Goal: Task Accomplishment & Management: Manage account settings

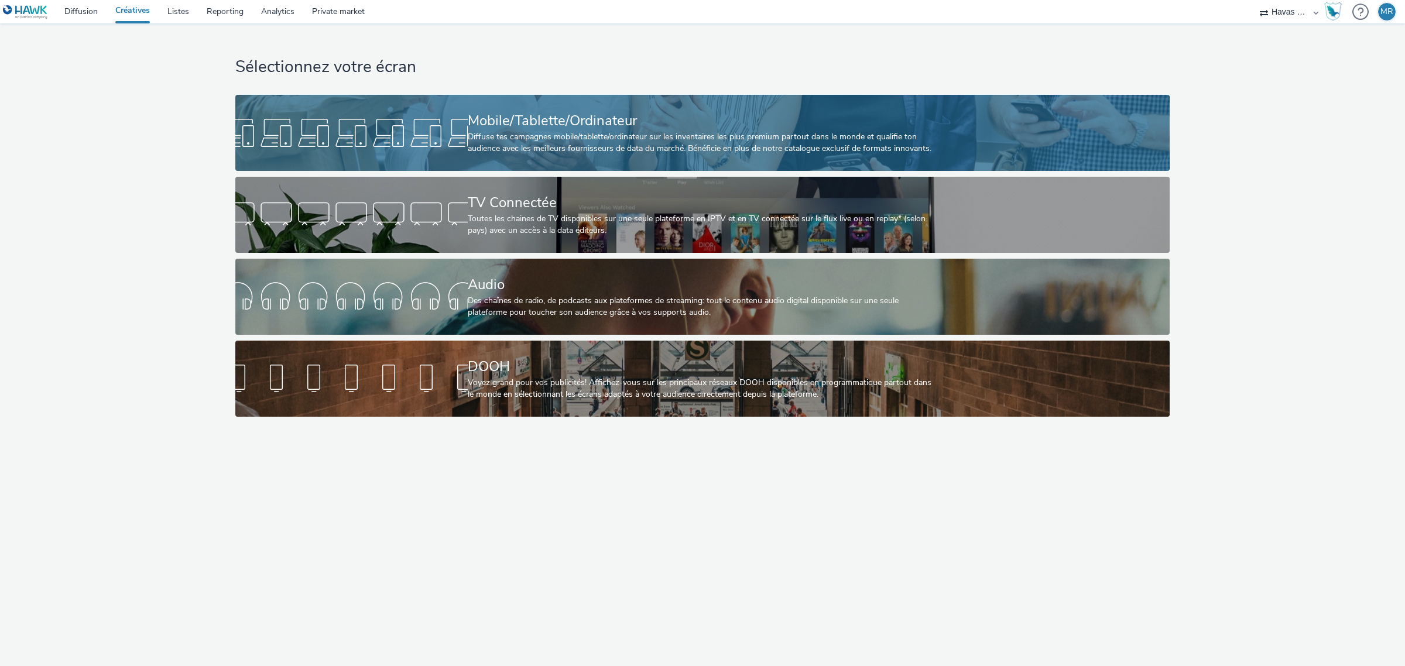
click at [513, 129] on div "Mobile/Tablette/Ordinateur" at bounding box center [700, 121] width 465 height 20
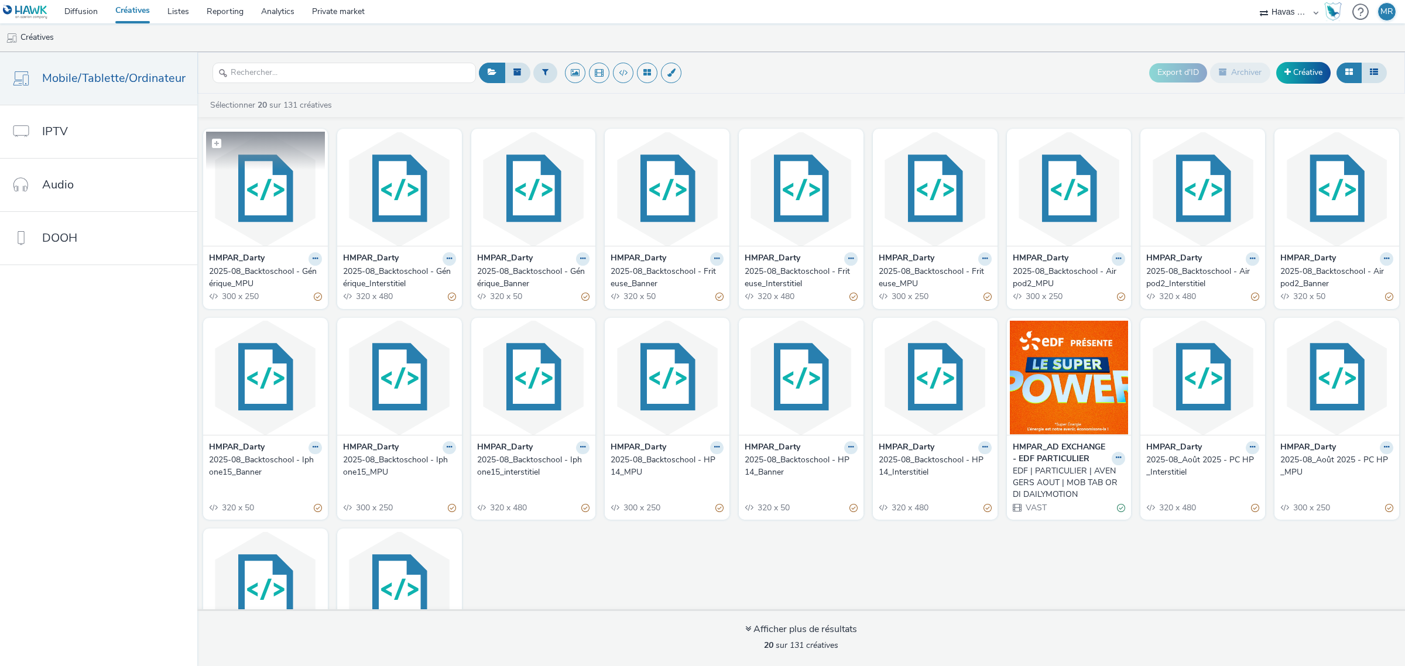
click at [299, 217] on img at bounding box center [265, 189] width 119 height 114
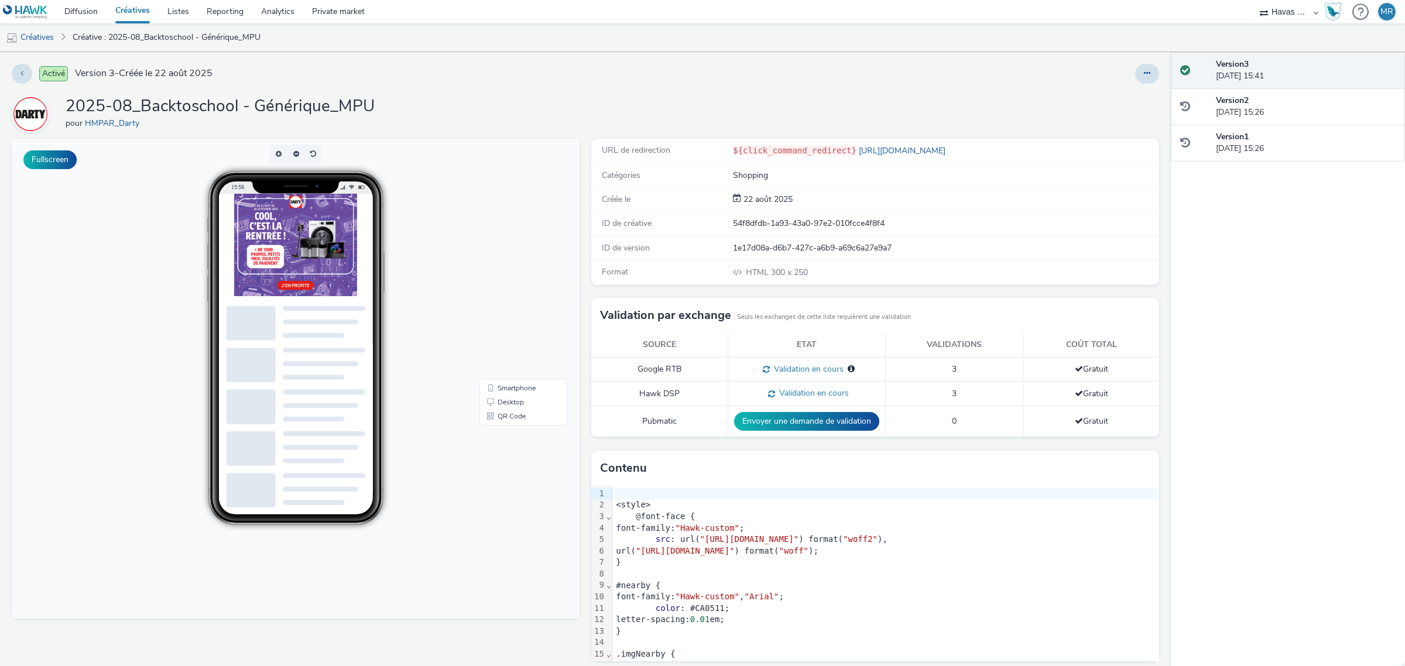
click at [341, 295] on img at bounding box center [322, 267] width 176 height 146
click at [1135, 83] on button at bounding box center [1147, 74] width 24 height 20
click at [1116, 101] on link "Modifier" at bounding box center [1115, 96] width 88 height 23
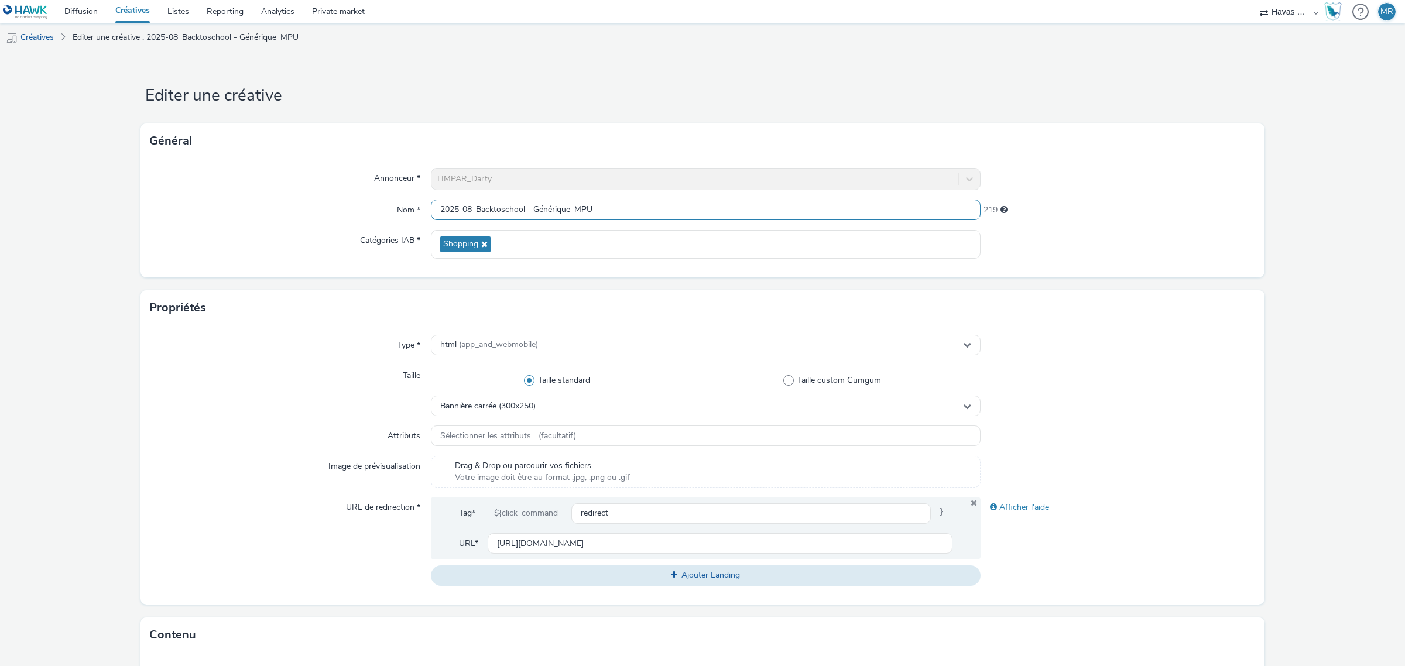
click at [605, 208] on input "2025-08_Backtoschool - Générique_MPU" at bounding box center [706, 210] width 550 height 20
click at [431, 565] on button "Ajouter Landing" at bounding box center [706, 575] width 550 height 20
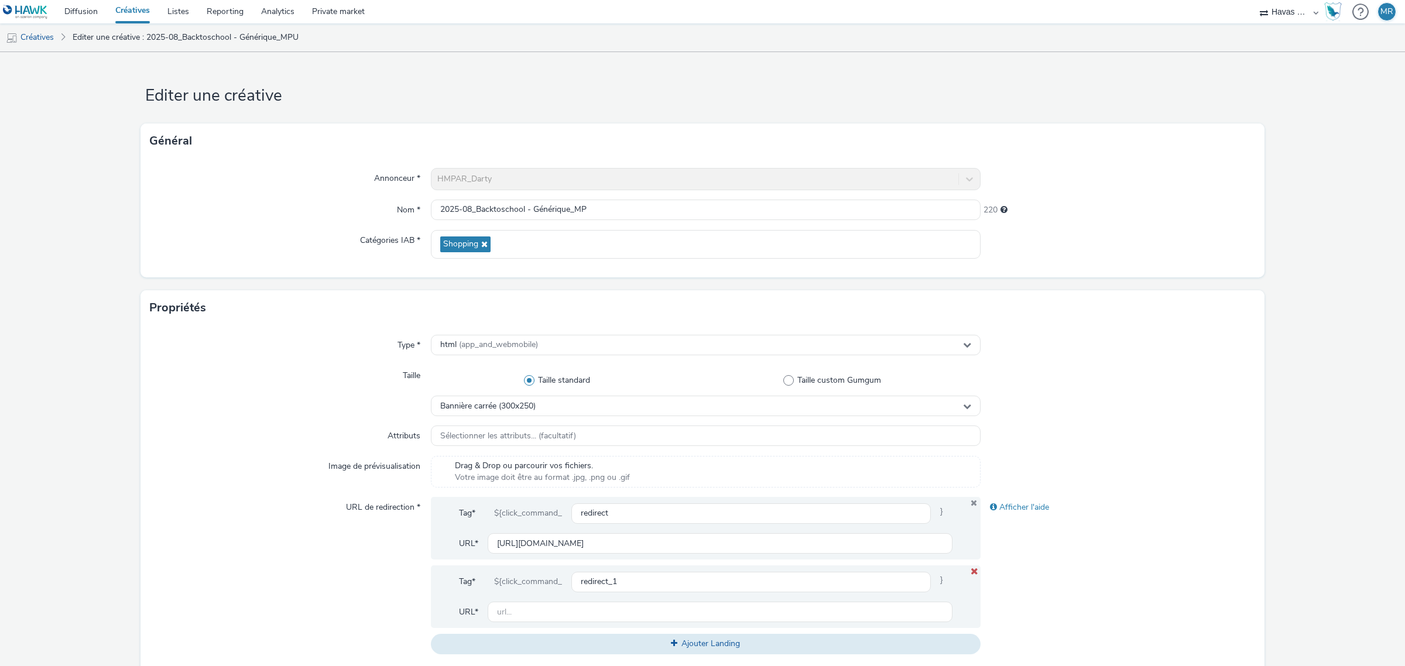
click at [969, 571] on icon at bounding box center [973, 572] width 9 height 8
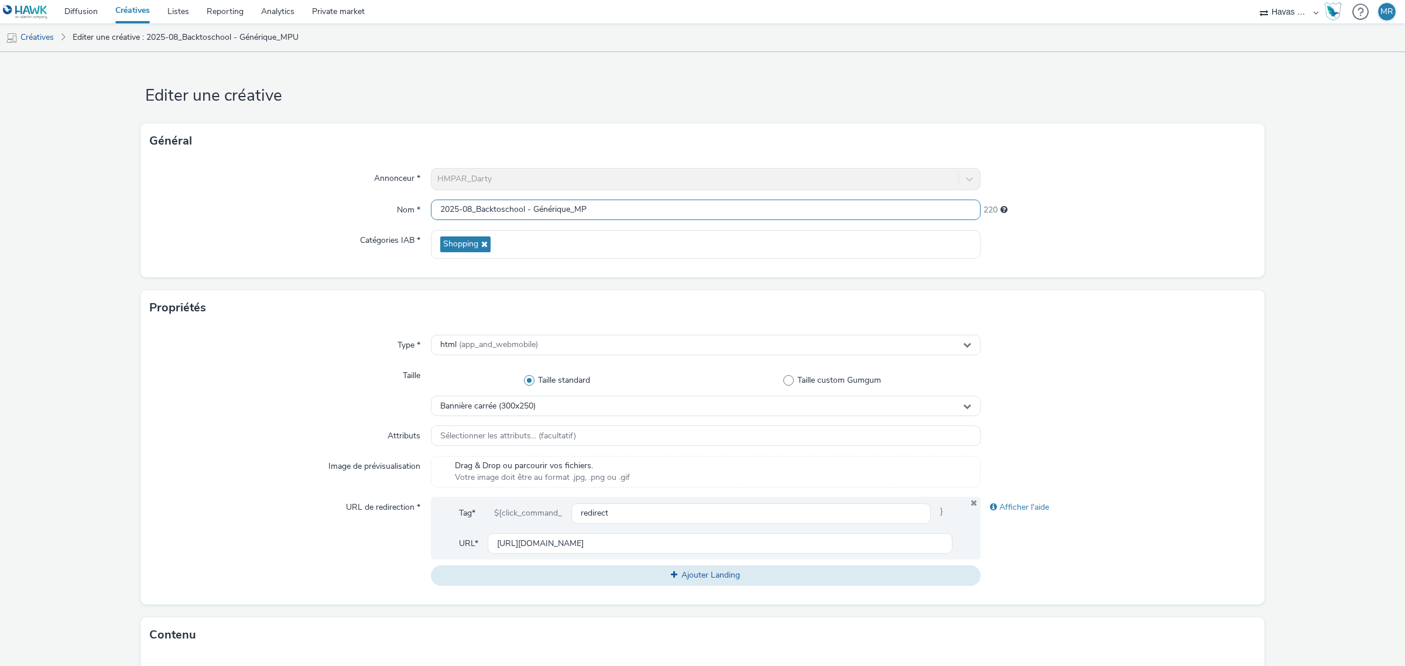
click at [684, 214] on input "2025-08_Backtoschool - Générique_MP" at bounding box center [706, 210] width 550 height 20
paste input "DARTY_Mai_Opé Beaux Jours_HAIER_INTERSTITIEL_23/05 au 22/06"
click at [625, 210] on input "2025-08_Backtoschool - Générique_MP DARTY_Mai_Opé Beaux Jours_HAIER_INTERSTITIE…" at bounding box center [706, 210] width 550 height 20
drag, startPoint x: 739, startPoint y: 211, endPoint x: 702, endPoint y: 209, distance: 36.3
click at [702, 209] on input "2025-08_Backtoschool - Générique_MP DARTY_AoutSeptembre_Opé Beaux Jours_HAIER_I…" at bounding box center [706, 210] width 550 height 20
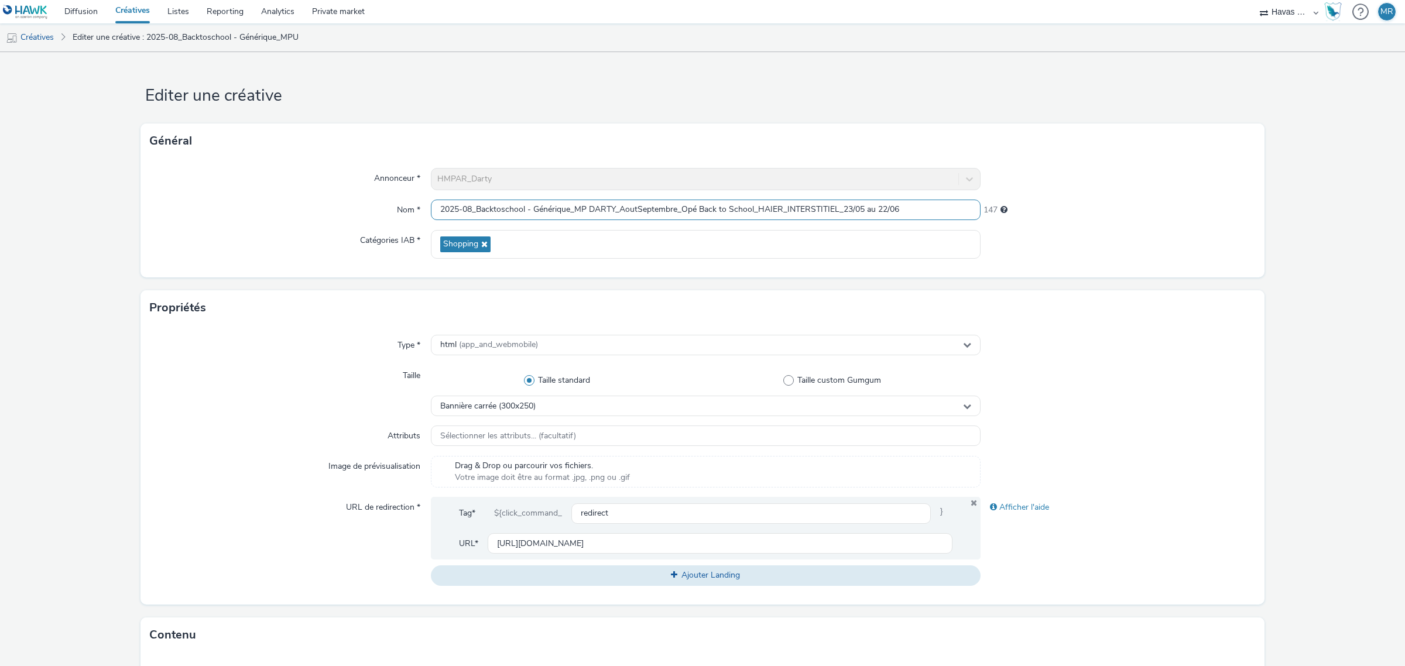
click at [777, 212] on input "2025-08_Backtoschool - Générique_MP DARTY_AoutSeptembre_Opé Back to School_HAIE…" at bounding box center [706, 210] width 550 height 20
click at [836, 208] on input "2025-08_Backtoschool - Générique_MP DARTY_AoutSeptembre_Opé Back to School_GENE…" at bounding box center [706, 210] width 550 height 20
drag, startPoint x: 870, startPoint y: 208, endPoint x: 925, endPoint y: 211, distance: 54.5
click at [872, 208] on input "2025-08_Backtoschool - Générique_MP DARTY_AoutSeptembre_Opé Back to School_GENE…" at bounding box center [706, 210] width 550 height 20
type input "2025-08_Backtoschool - Générique_MP DARTY_AoutSeptembre_Opé Back to School_GENE…"
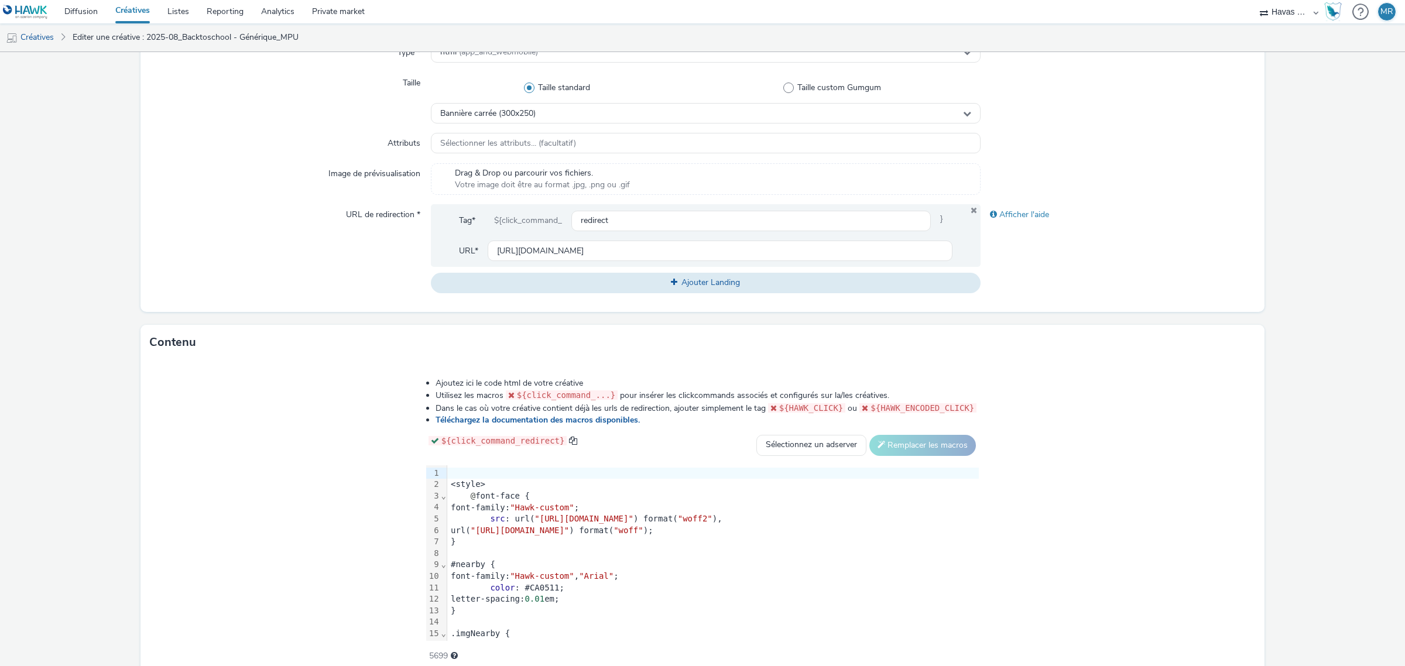
scroll to position [345, 0]
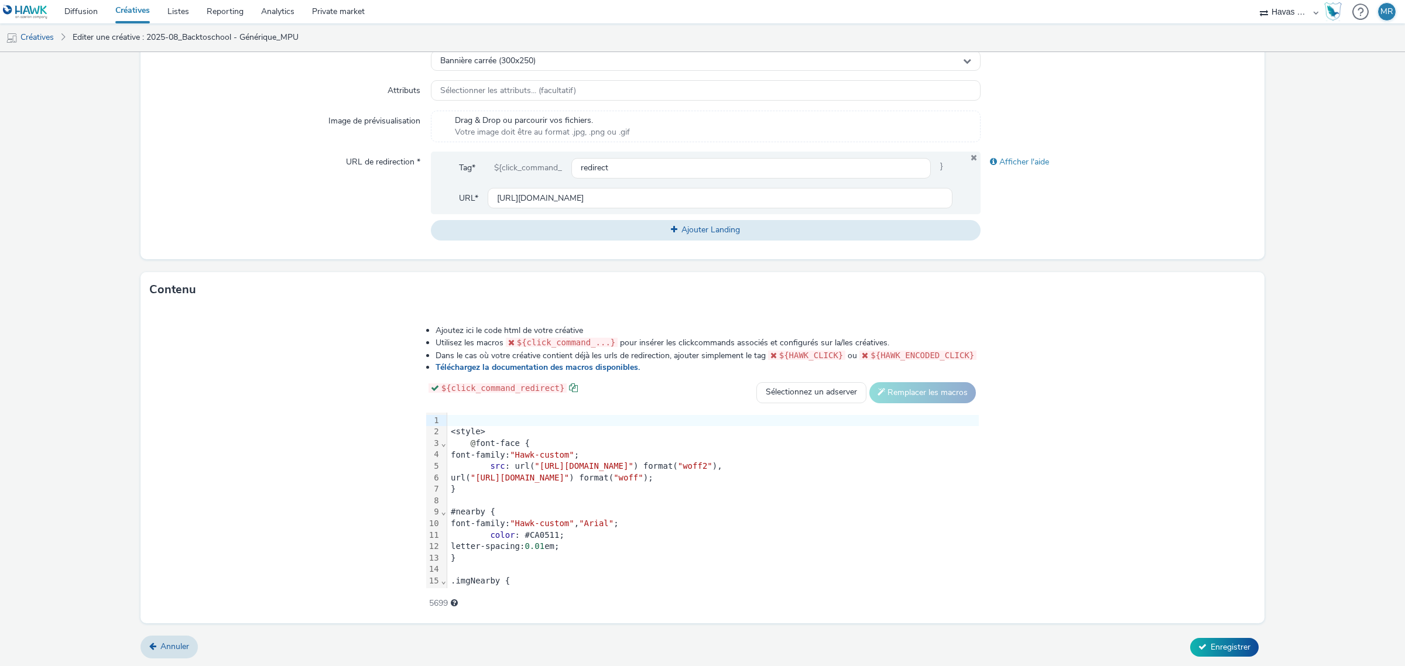
click at [569, 385] on span at bounding box center [573, 387] width 9 height 9
click at [506, 378] on div "Ajoutez ici le code html de votre créative Utilisez les macros ${click_command_…" at bounding box center [702, 461] width 637 height 288
click at [569, 385] on span at bounding box center [573, 387] width 9 height 9
copy span
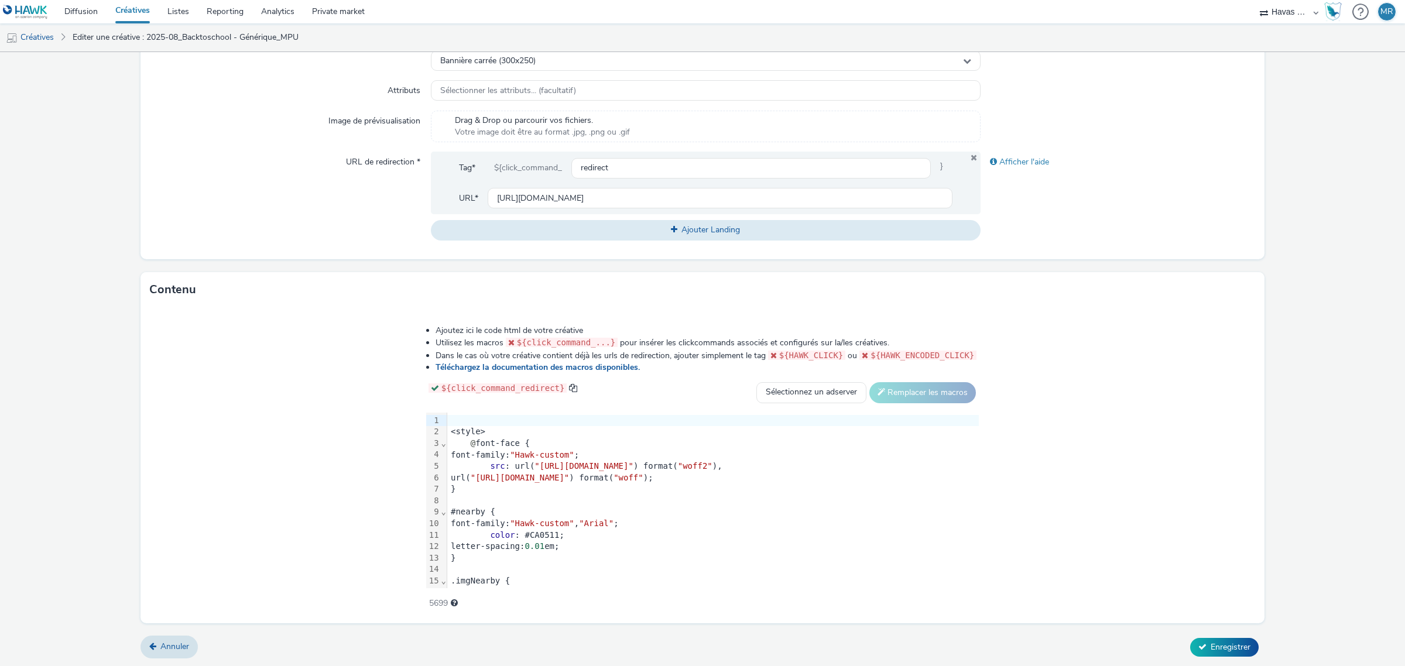
click at [469, 387] on span "${click_command_redirect}" at bounding box center [502, 387] width 123 height 9
click at [441, 389] on span "${click_command_redirect}" at bounding box center [502, 387] width 123 height 9
click at [866, 395] on select "Sélectionnez un adserver Sizmek DCM Adform Sting" at bounding box center [811, 392] width 110 height 21
drag, startPoint x: 984, startPoint y: 334, endPoint x: 982, endPoint y: 311, distance: 22.4
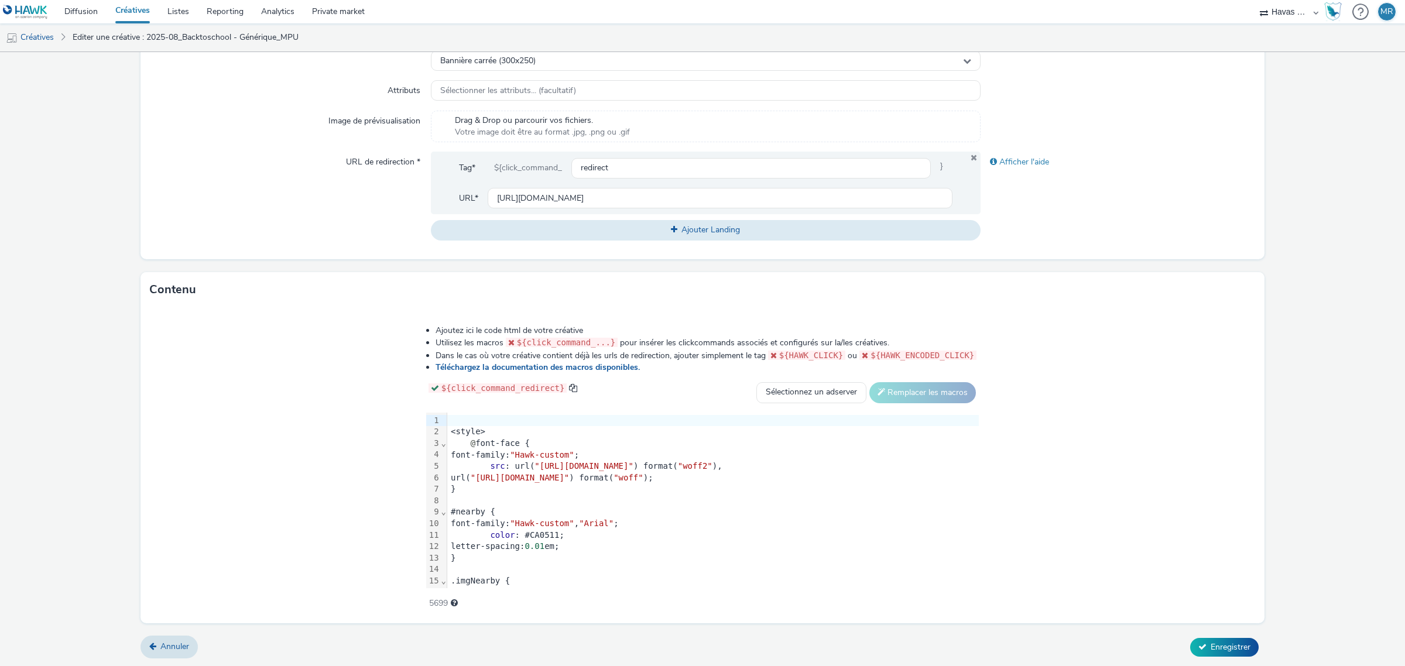
click at [979, 334] on li "Ajoutez ici le code html de votre créative" at bounding box center [707, 331] width 544 height 12
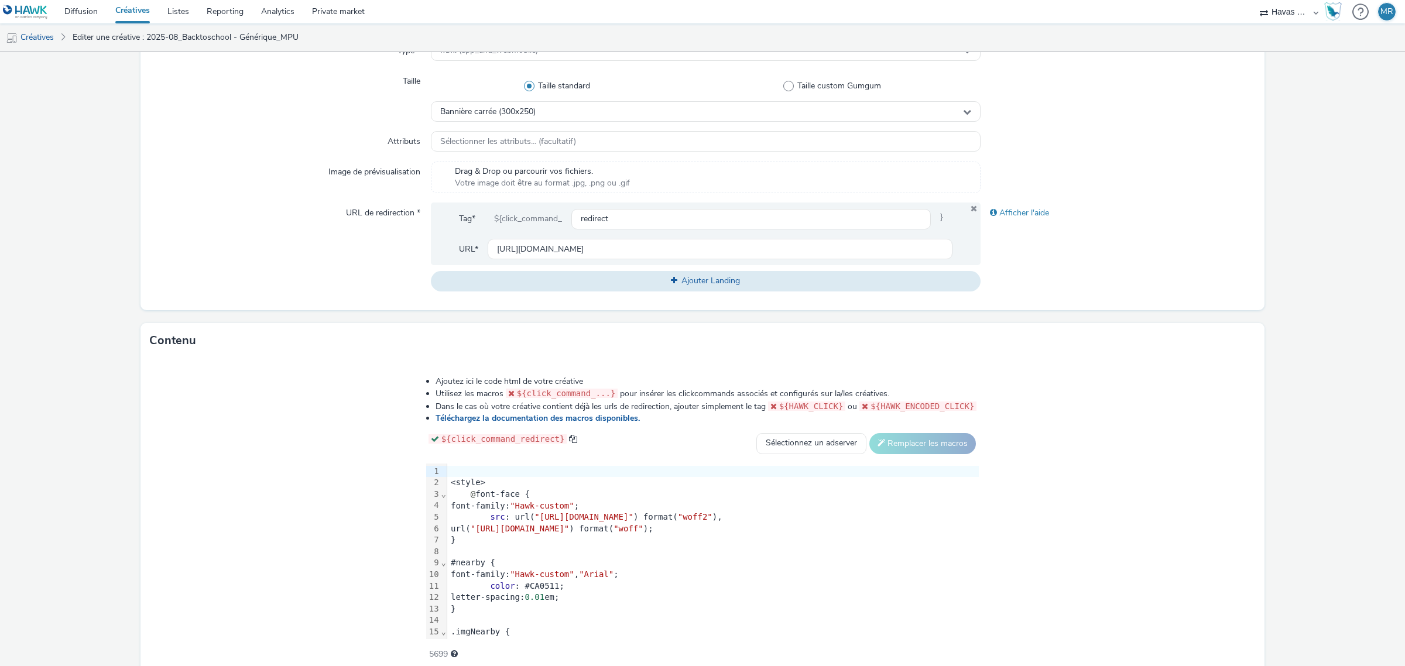
scroll to position [272, 0]
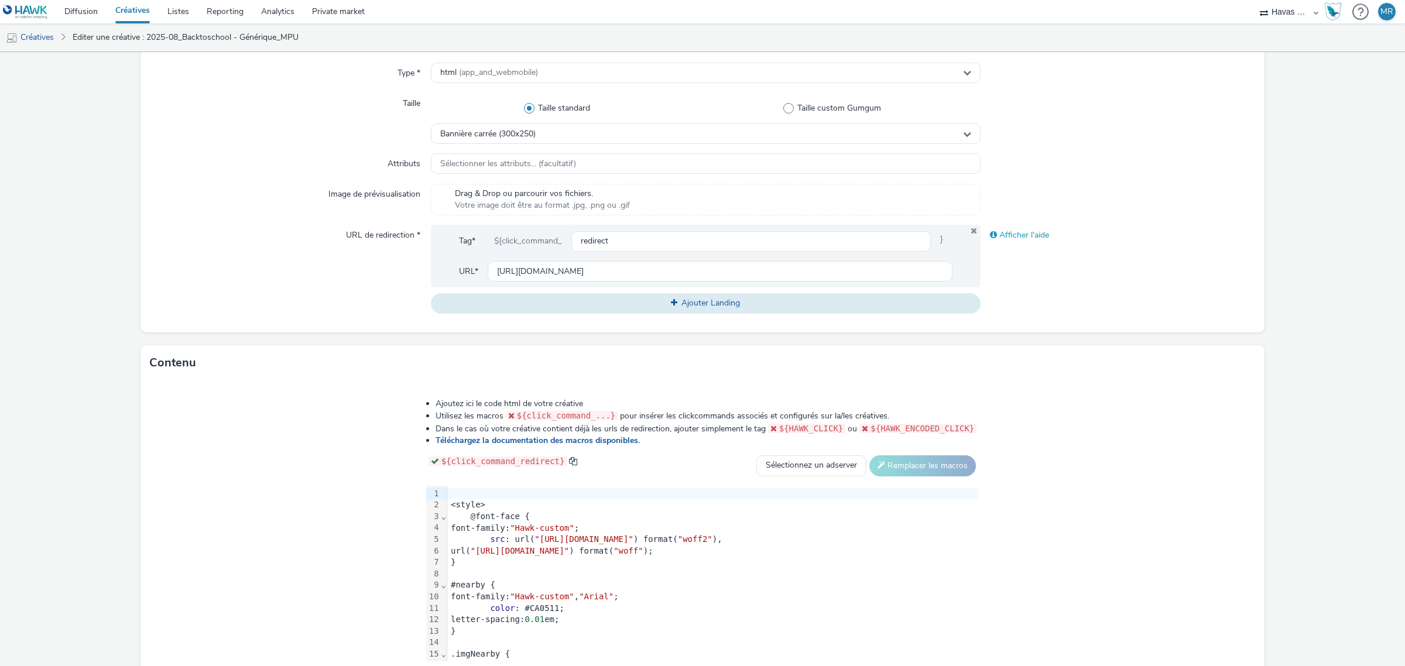
click at [1007, 234] on div "Afficher l'aide" at bounding box center [1117, 235] width 275 height 21
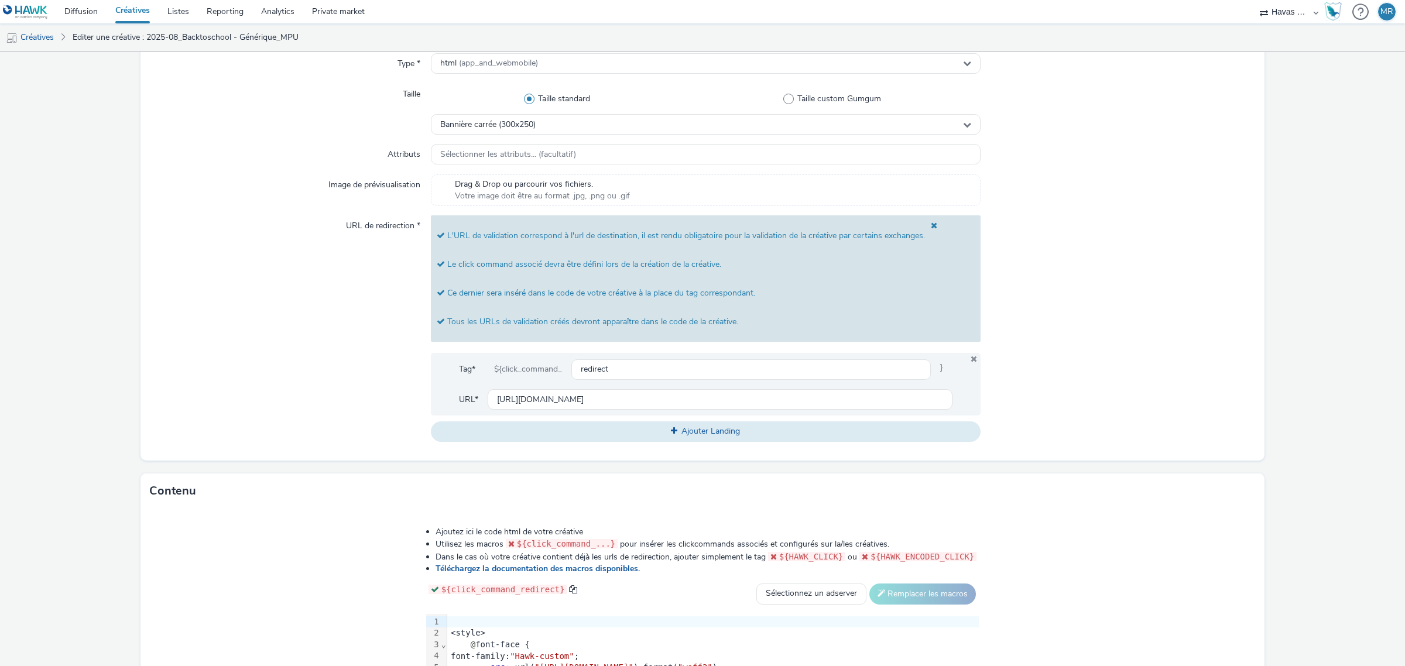
scroll to position [293, 0]
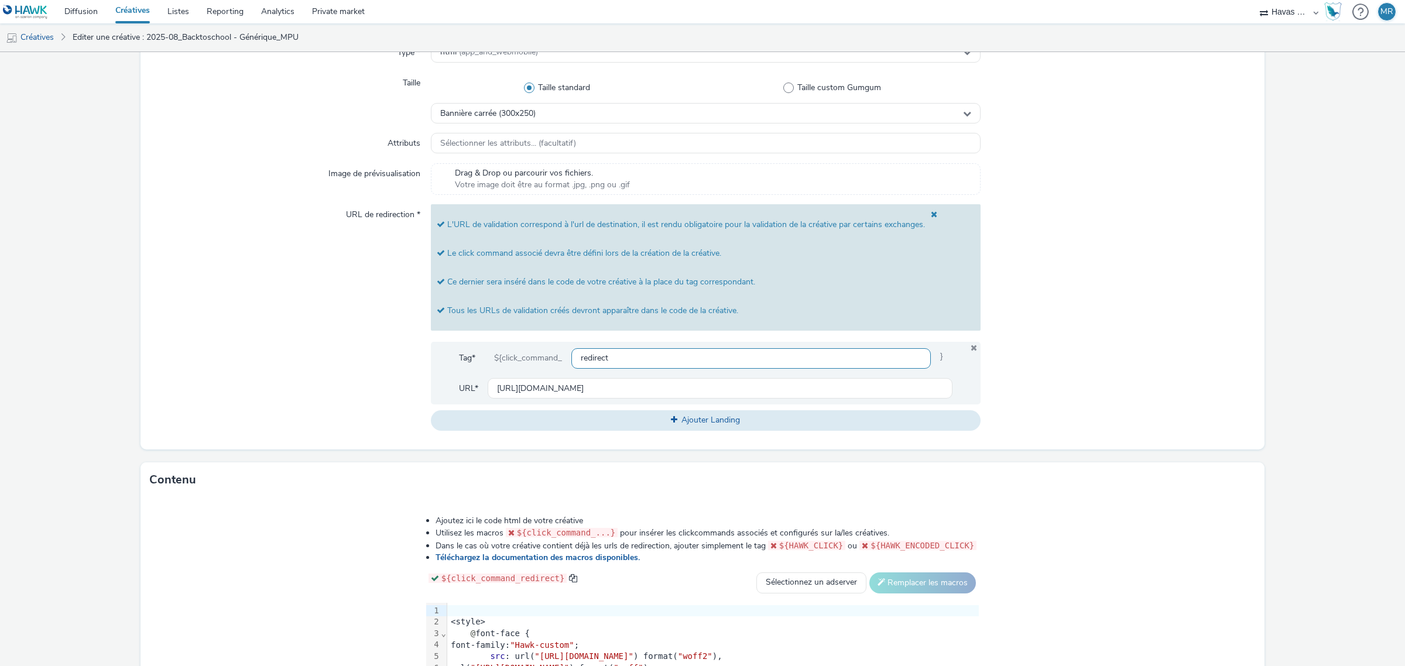
click at [590, 362] on input "redirect" at bounding box center [750, 358] width 359 height 20
click at [609, 355] on input "redirect" at bounding box center [750, 358] width 359 height 20
click at [1107, 376] on div at bounding box center [1117, 317] width 275 height 226
click at [111, 33] on link "Editer une créative : 2025-08_Backtoschool - Générique_MPU" at bounding box center [186, 37] width 238 height 28
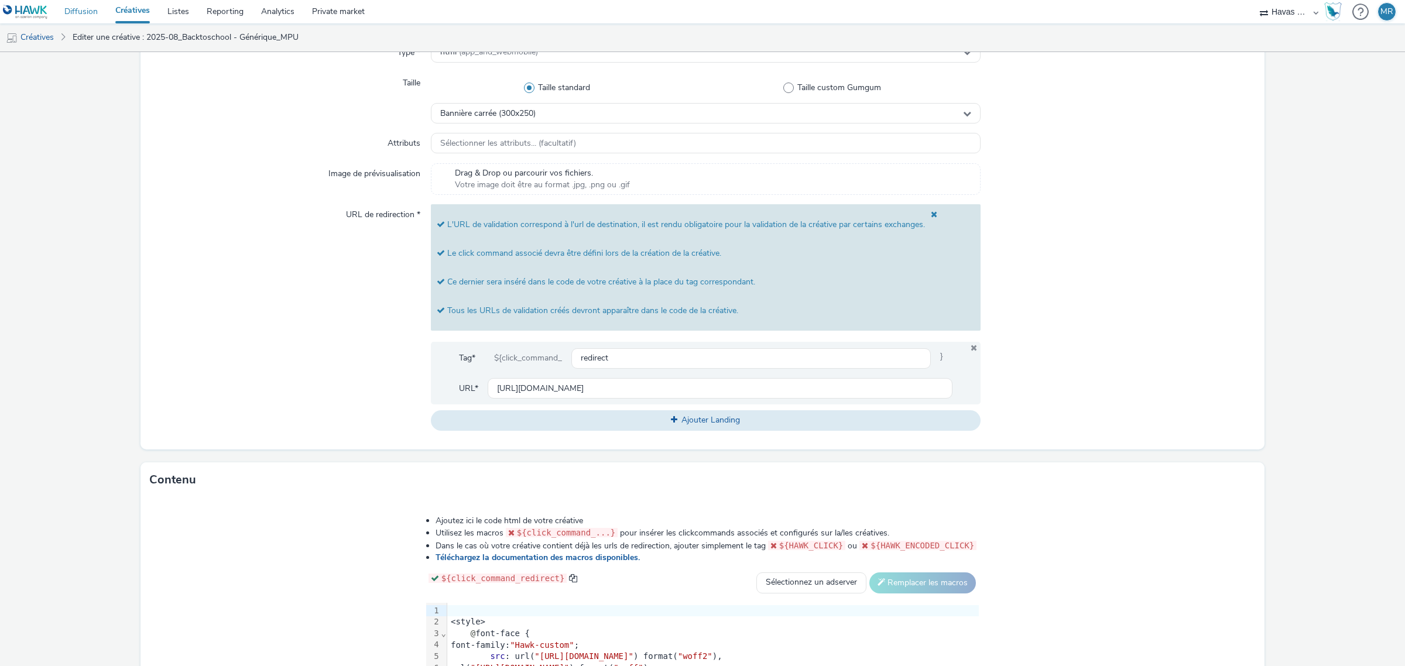
click at [101, 9] on link "Diffusion" at bounding box center [81, 11] width 51 height 23
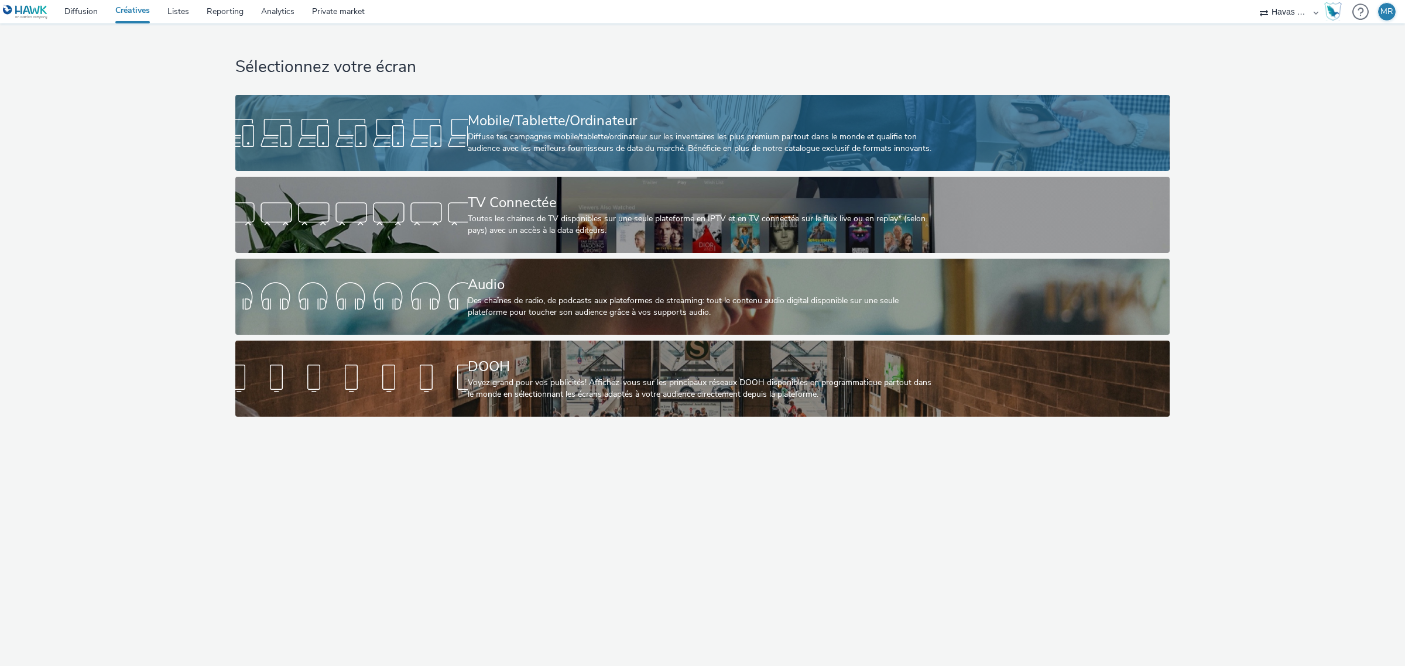
click at [533, 114] on div "Mobile/Tablette/Ordinateur" at bounding box center [700, 121] width 465 height 20
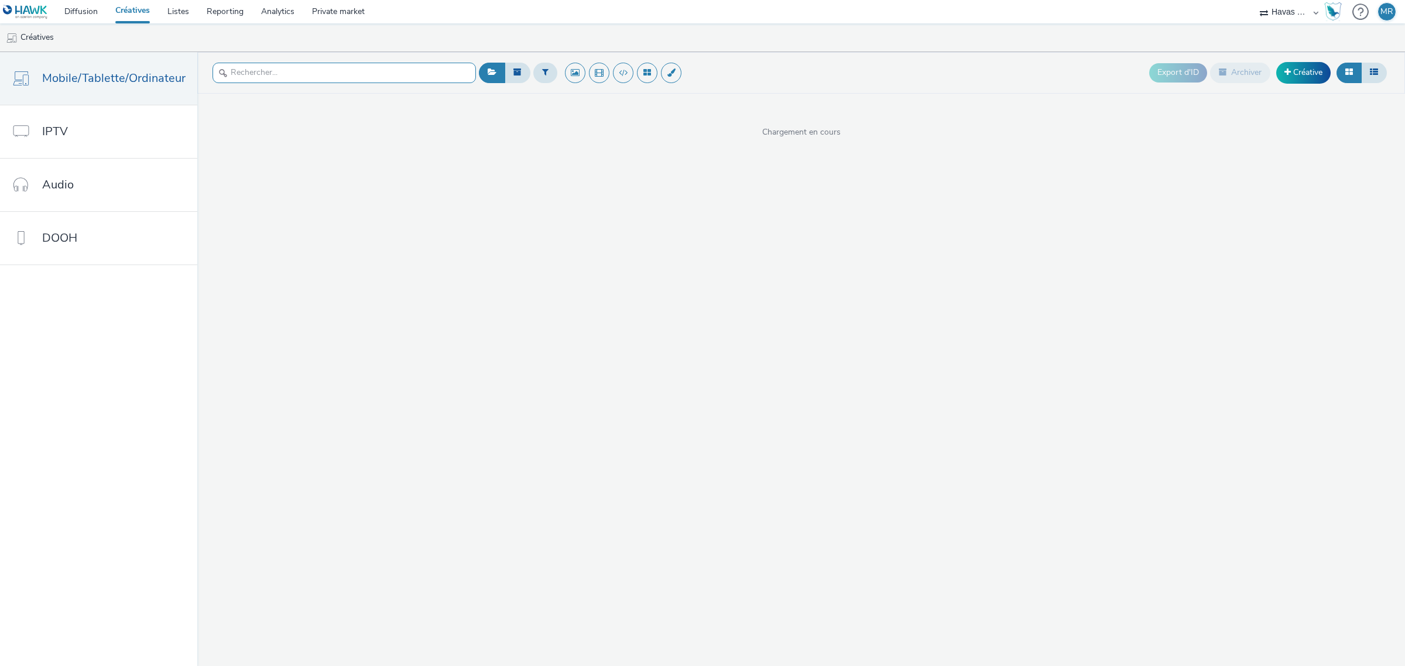
click at [317, 74] on input "text" at bounding box center [343, 73] width 263 height 20
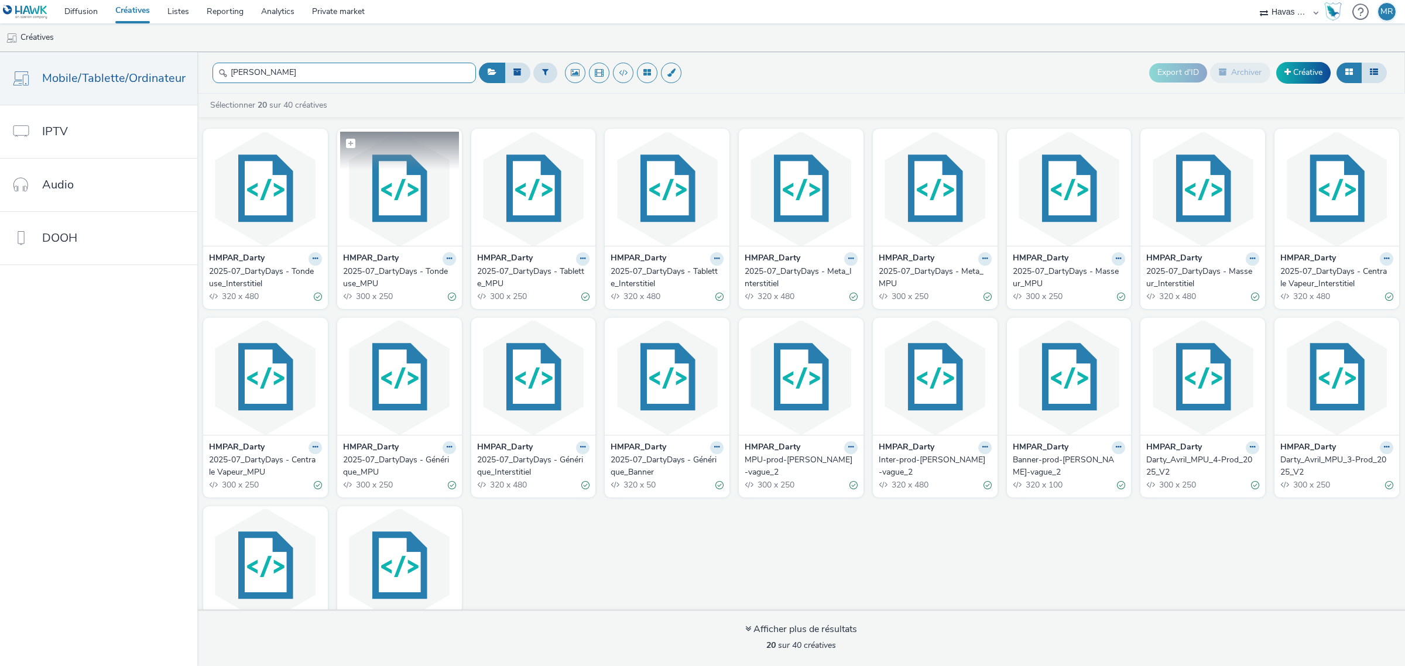
type input "[PERSON_NAME]"
click at [386, 171] on img at bounding box center [399, 189] width 119 height 114
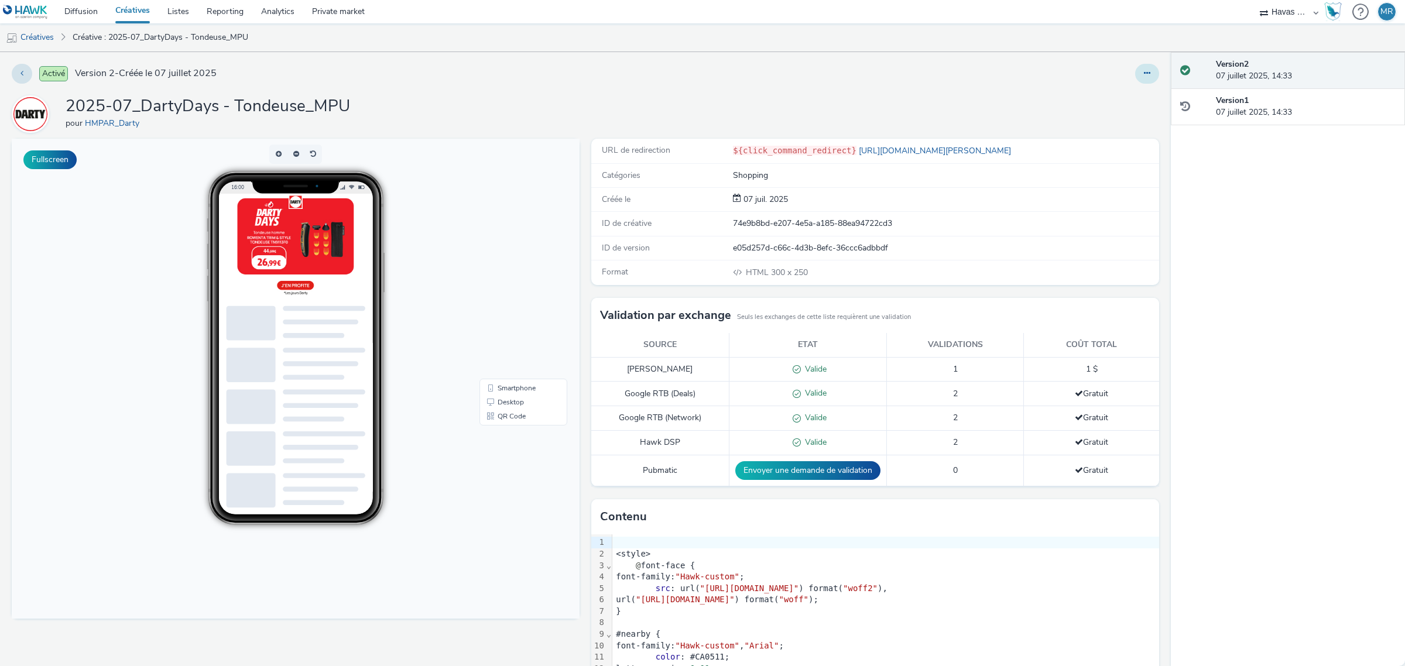
click at [1137, 78] on button at bounding box center [1147, 74] width 24 height 20
click at [1097, 92] on link "Modifier" at bounding box center [1115, 96] width 88 height 23
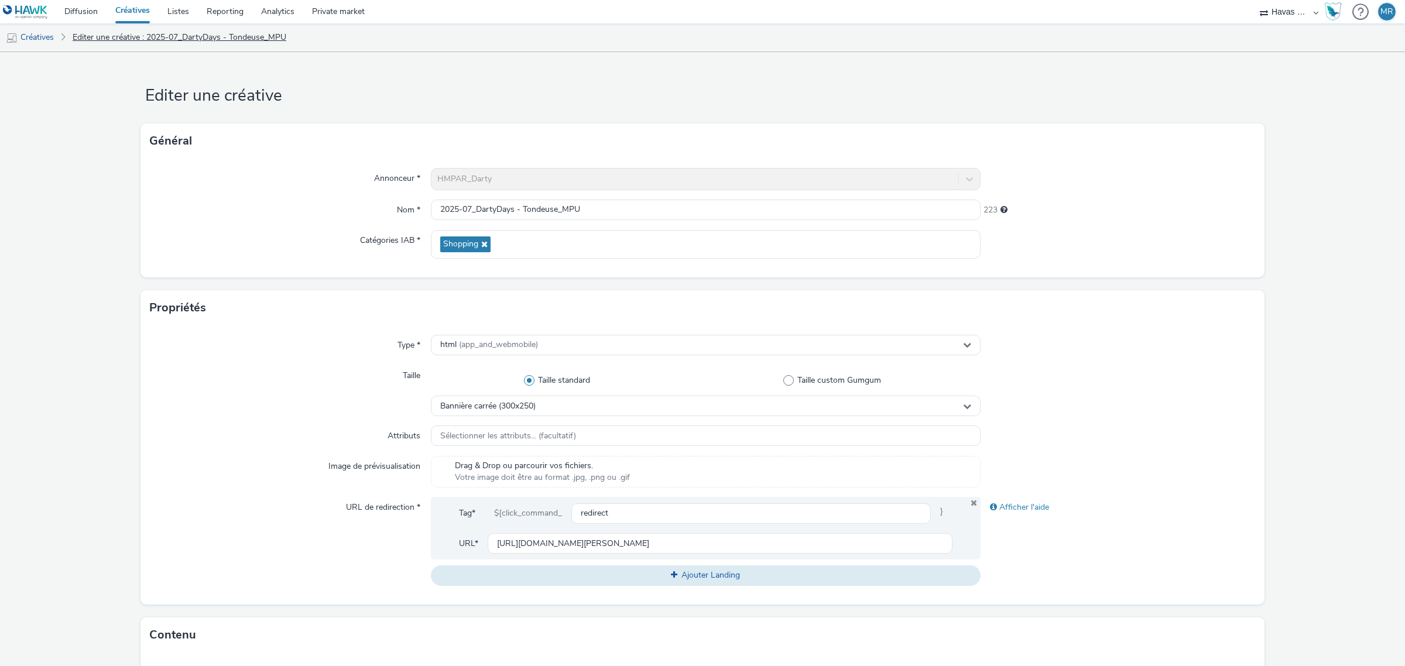
click at [90, 36] on link "Editer une créative : 2025-07_DartyDays - Tondeuse_MPU" at bounding box center [179, 37] width 225 height 28
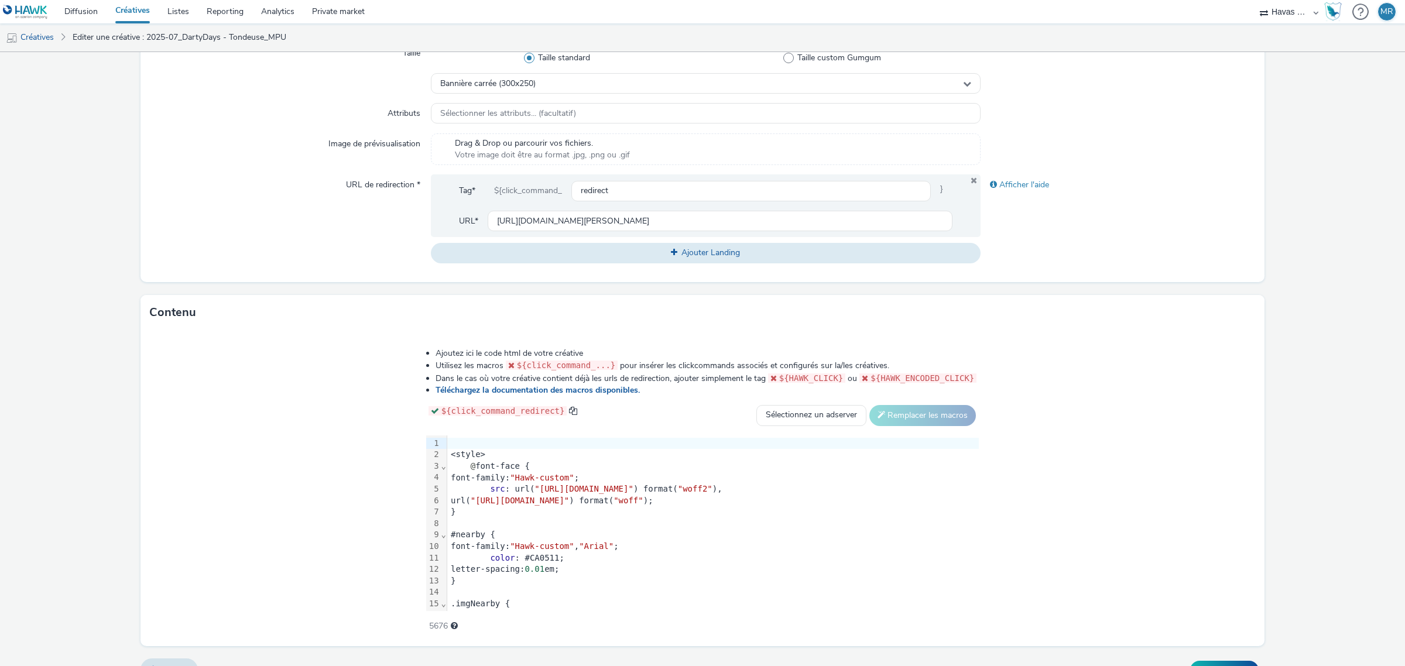
scroll to position [345, 0]
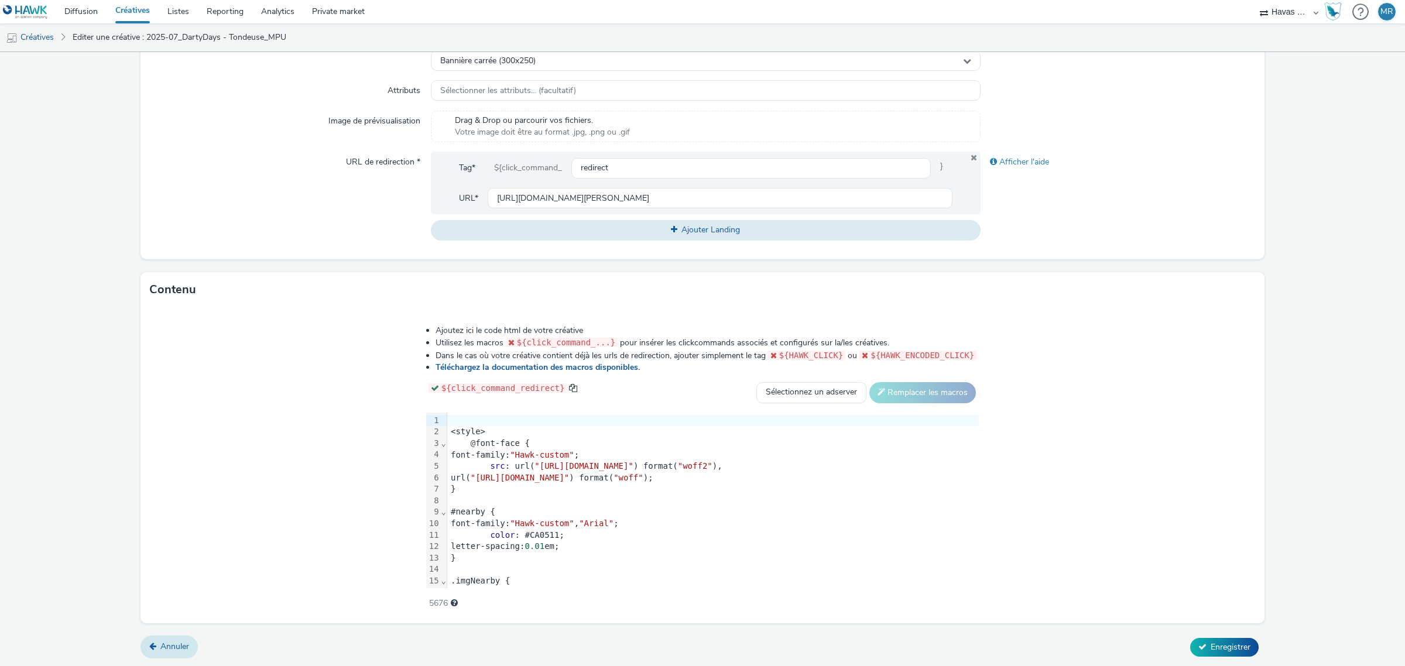
click at [179, 641] on span "Annuler" at bounding box center [174, 646] width 29 height 11
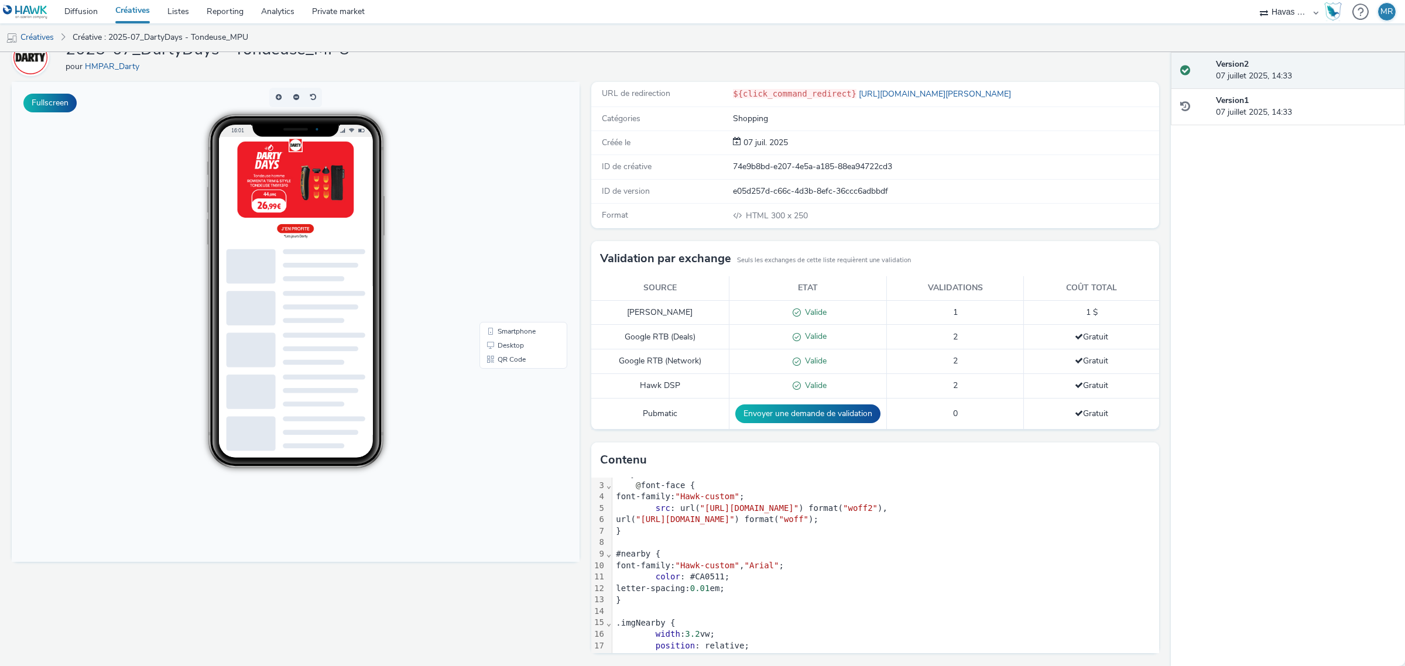
scroll to position [18, 0]
click at [131, 16] on link "Créatives" at bounding box center [133, 11] width 52 height 23
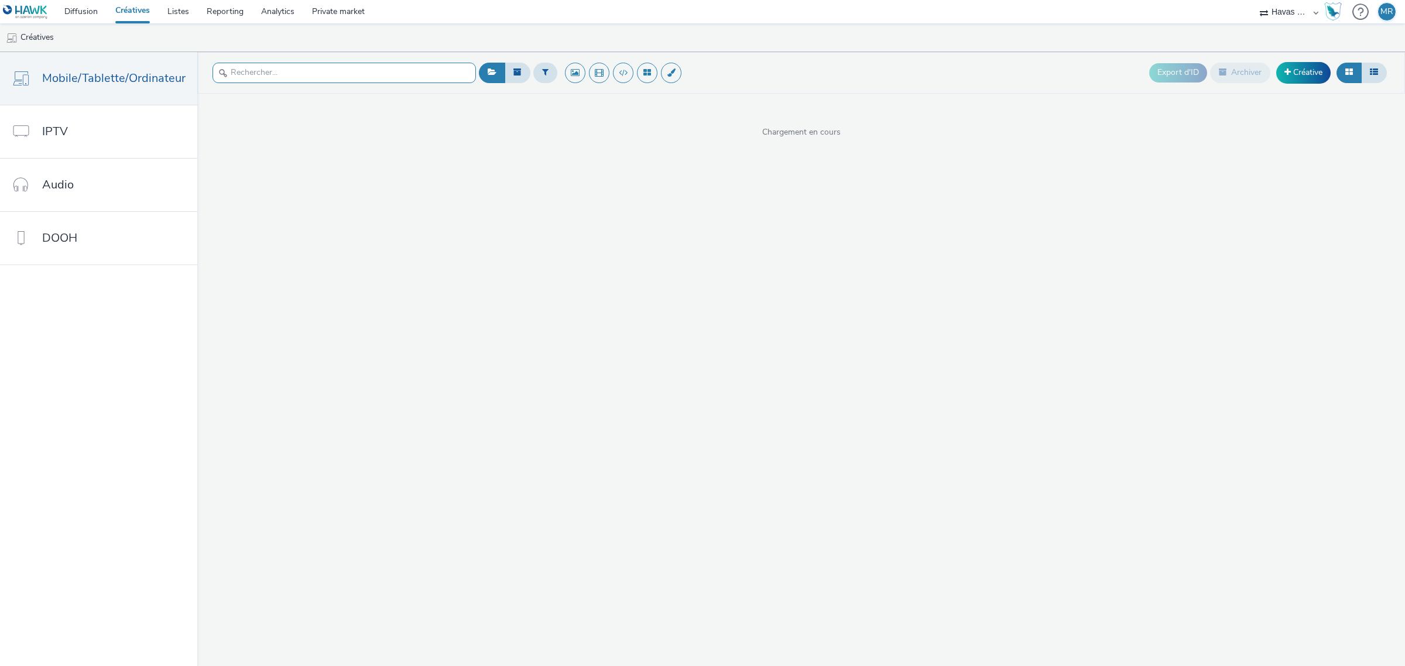
click at [267, 72] on input "text" at bounding box center [343, 73] width 263 height 20
type input "[PERSON_NAME]"
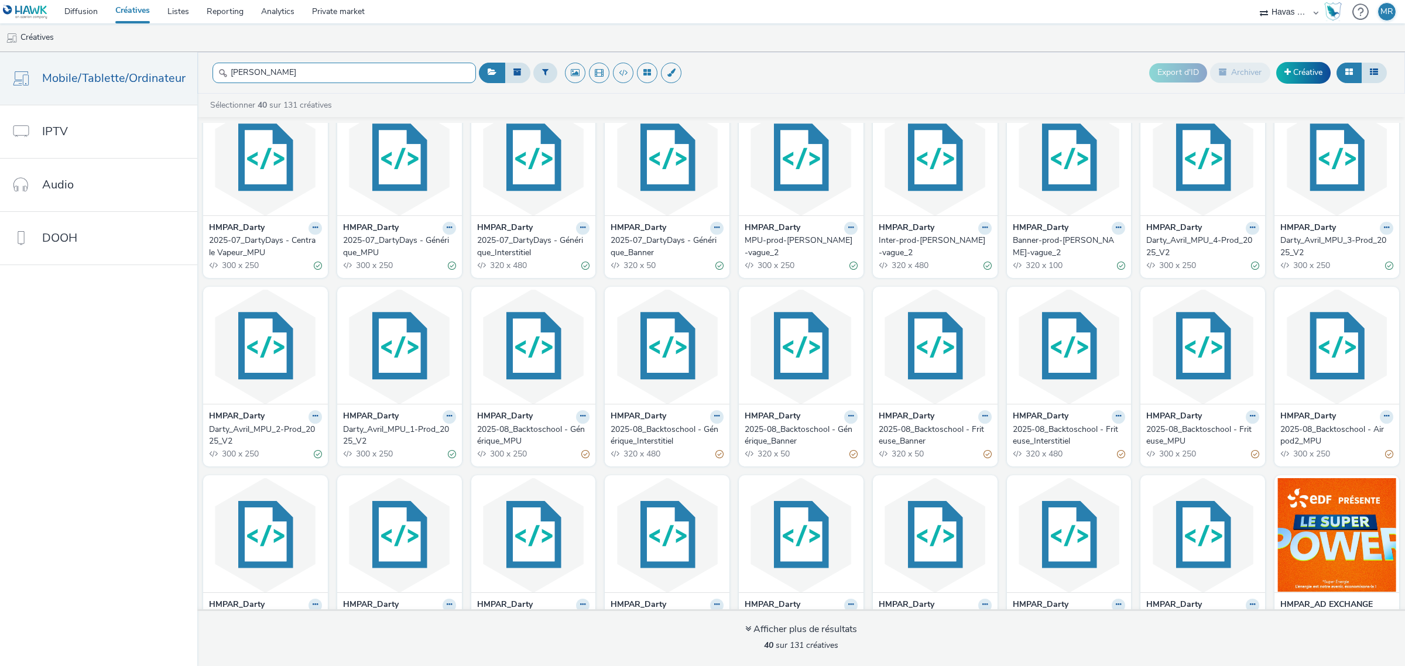
scroll to position [293, 0]
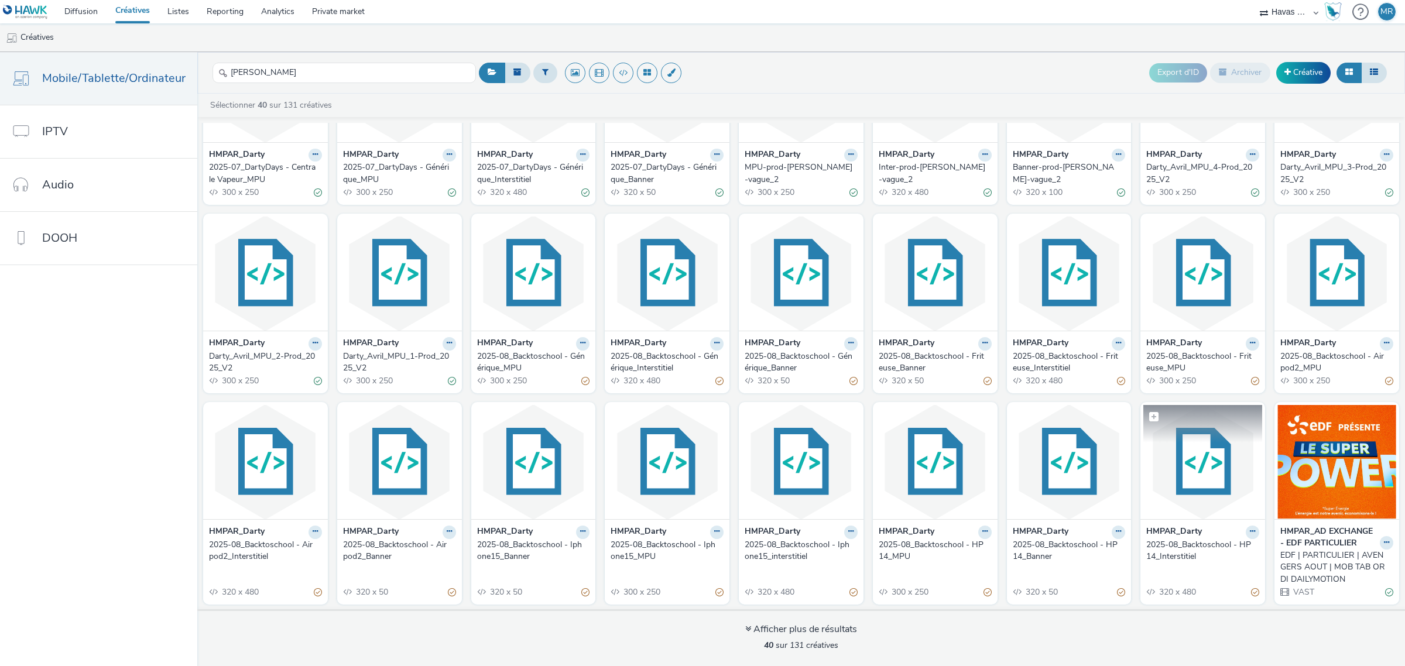
click at [1164, 477] on img at bounding box center [1202, 462] width 119 height 114
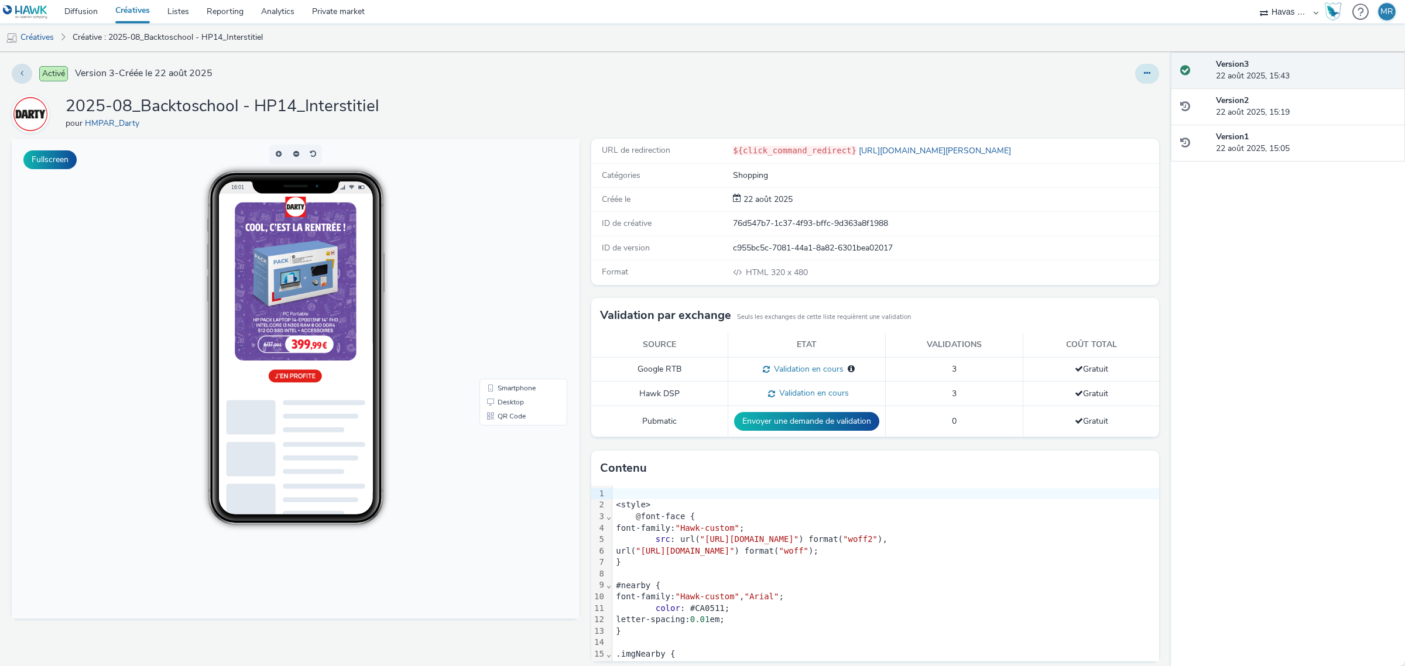
click at [1135, 84] on button at bounding box center [1147, 74] width 24 height 20
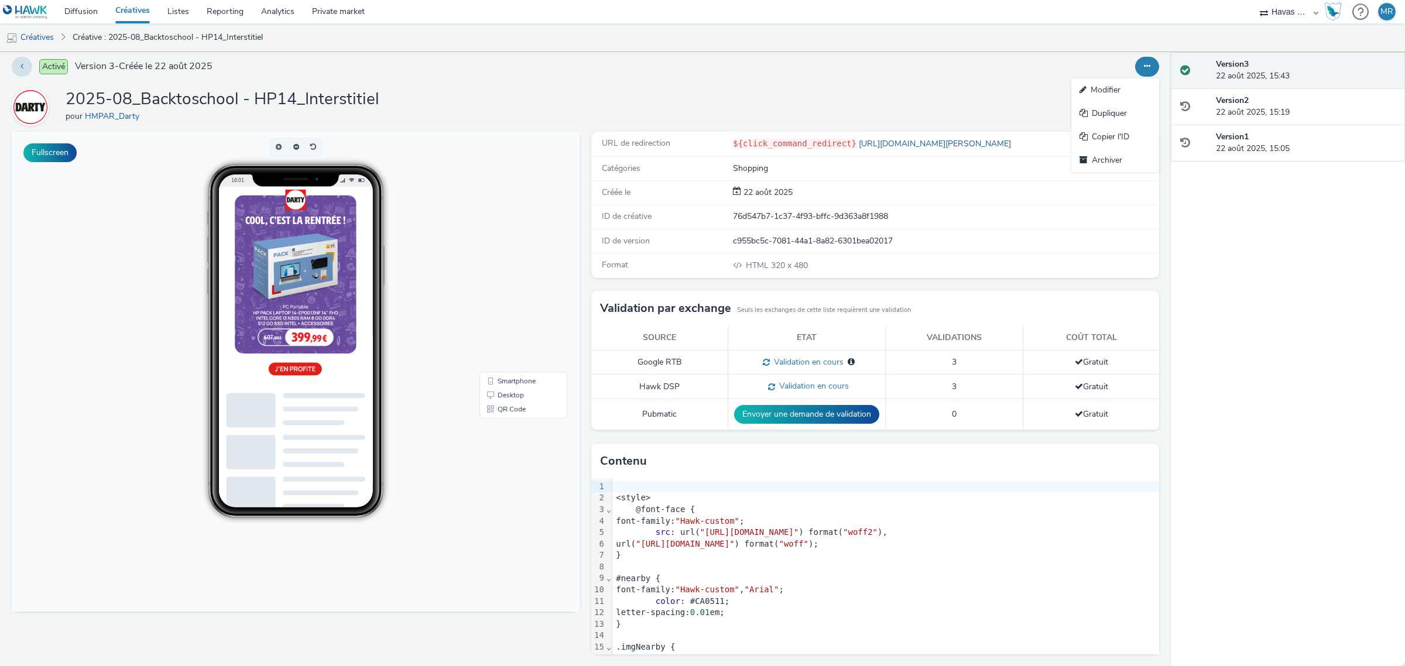
scroll to position [9, 0]
click at [122, 12] on link "Créatives" at bounding box center [133, 11] width 52 height 23
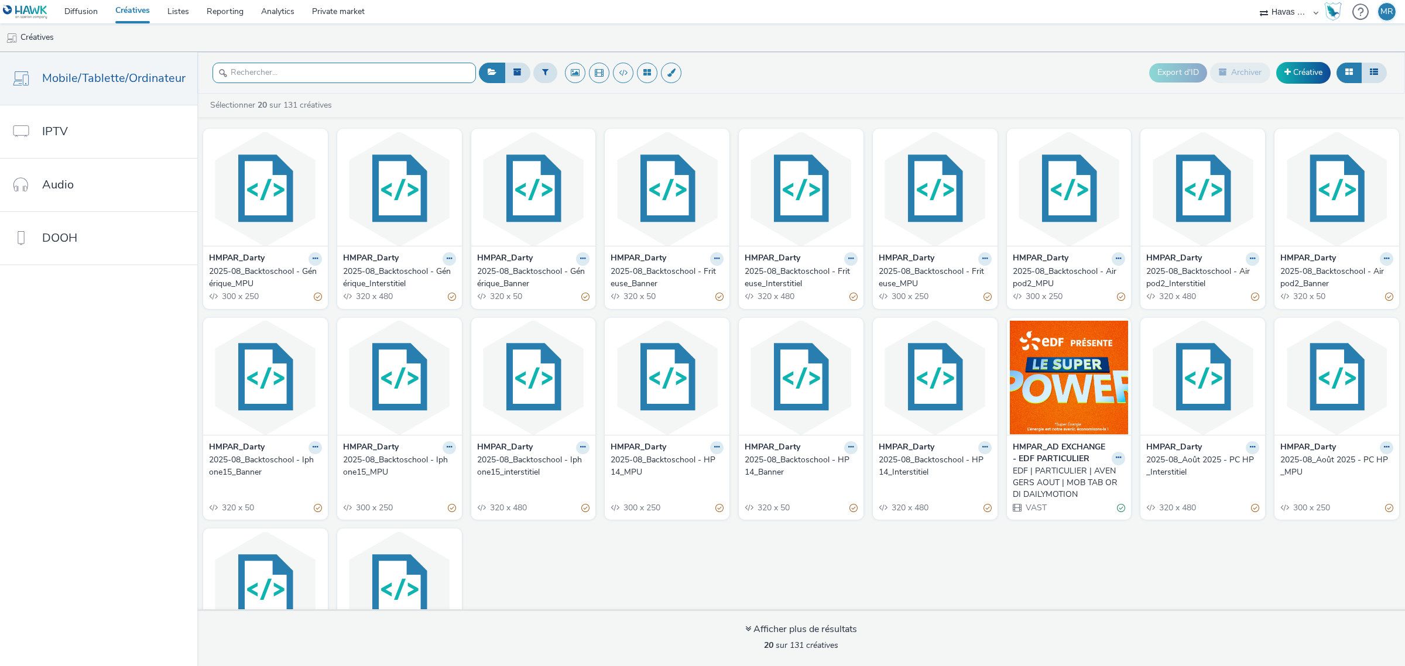
click at [332, 81] on input "text" at bounding box center [343, 73] width 263 height 20
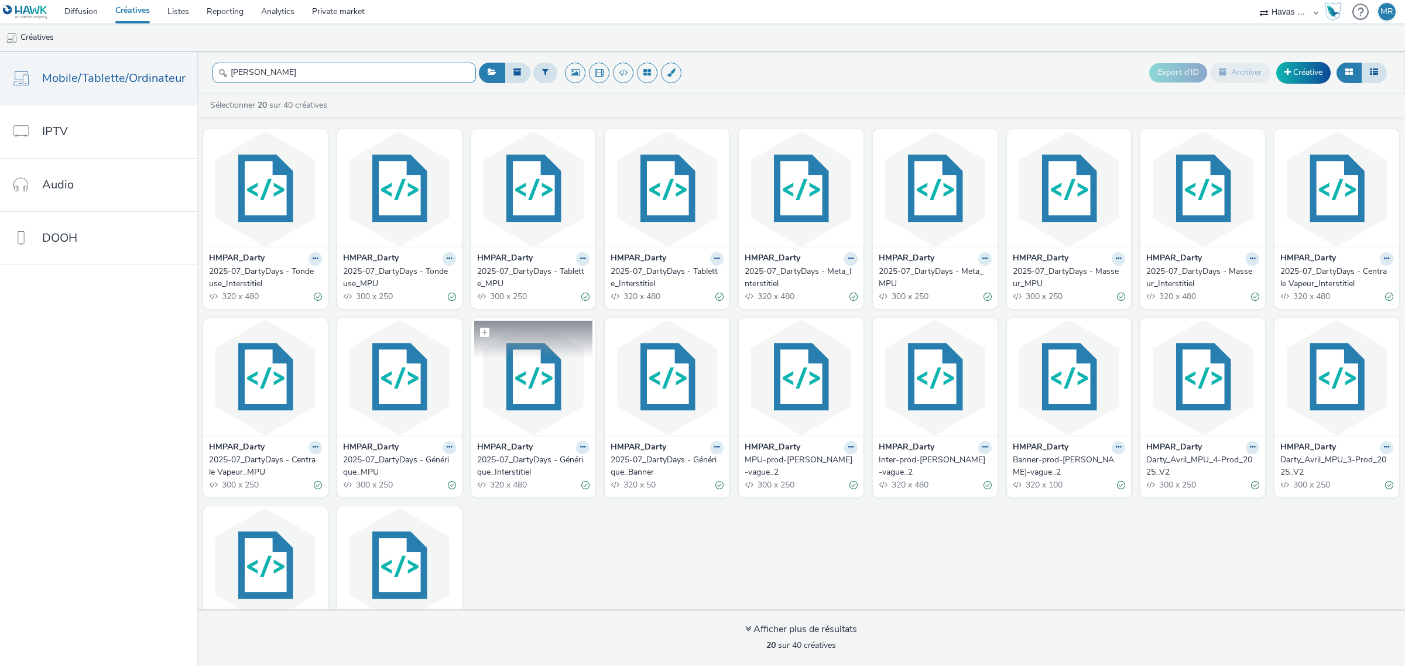
type input "[PERSON_NAME]"
click at [539, 406] on img at bounding box center [533, 378] width 119 height 114
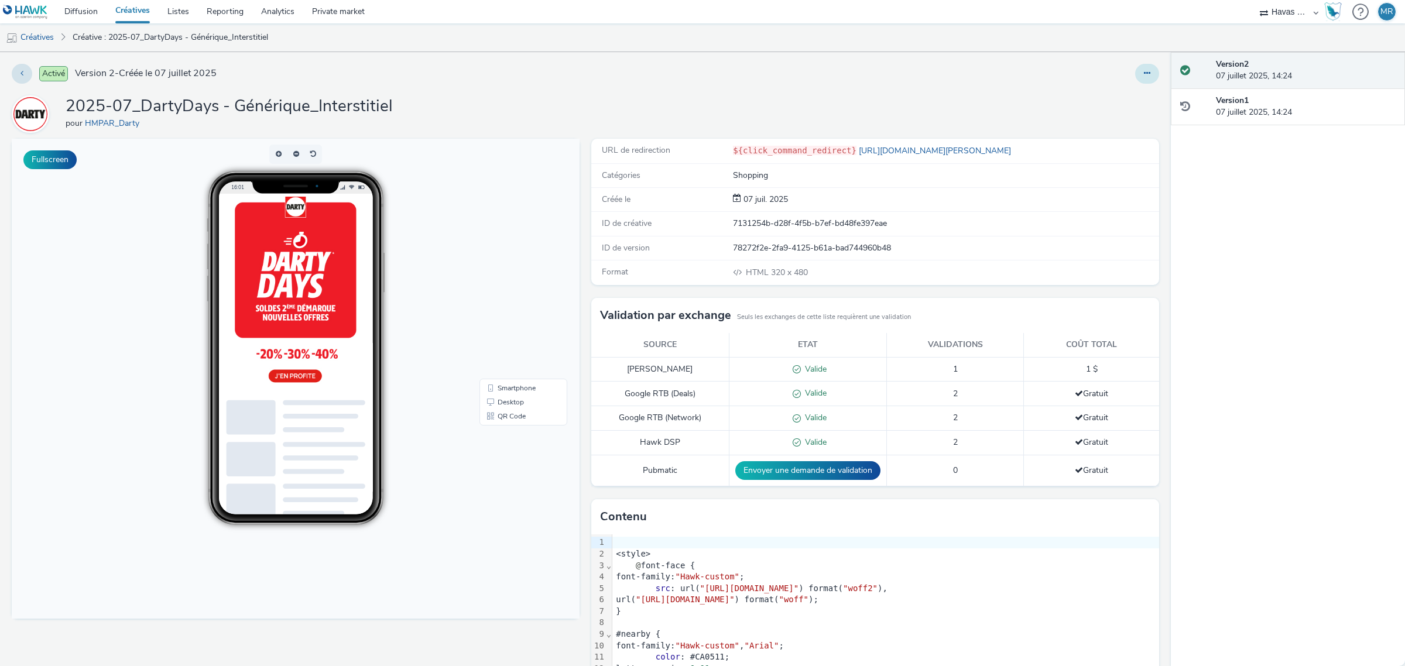
click at [1135, 78] on button at bounding box center [1147, 74] width 24 height 20
click at [1122, 101] on link "Modifier" at bounding box center [1115, 96] width 88 height 23
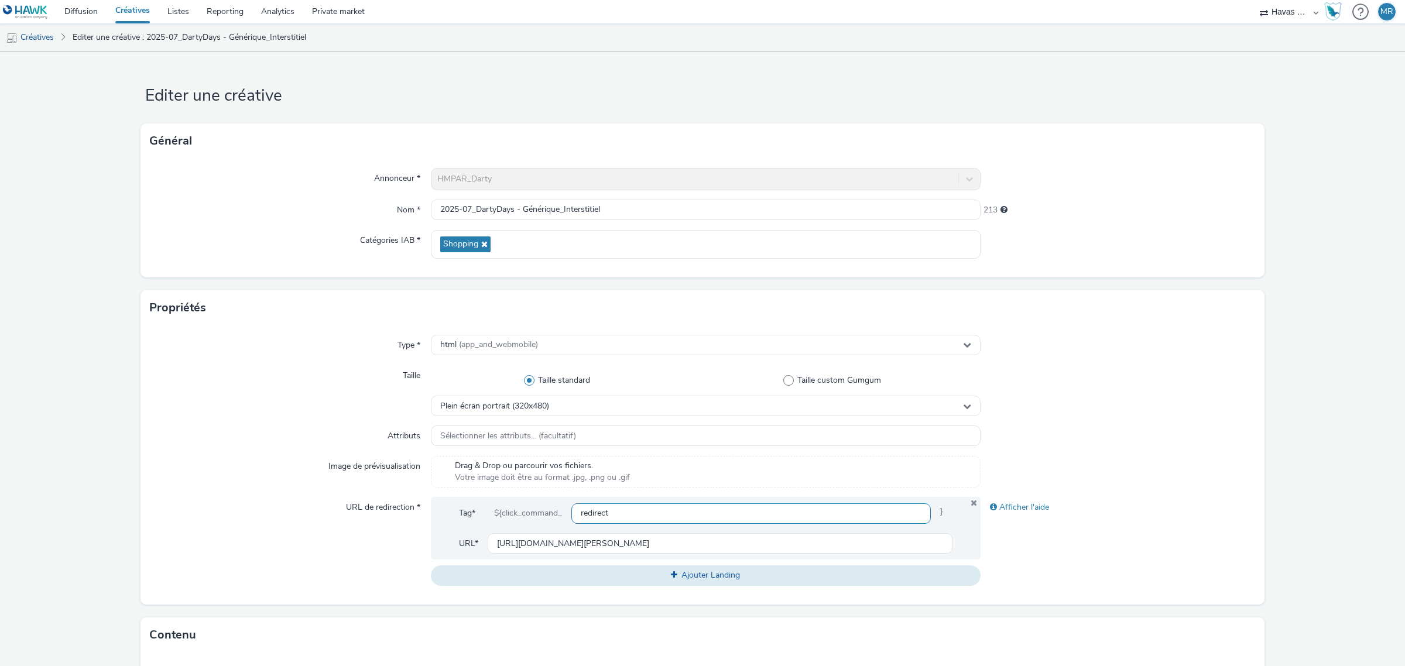
click at [592, 518] on input "redirect" at bounding box center [750, 513] width 359 height 20
click at [845, 498] on div "Tag* ${click_command_ redirect } URL* [URL][DOMAIN_NAME][PERSON_NAME]" at bounding box center [706, 528] width 550 height 63
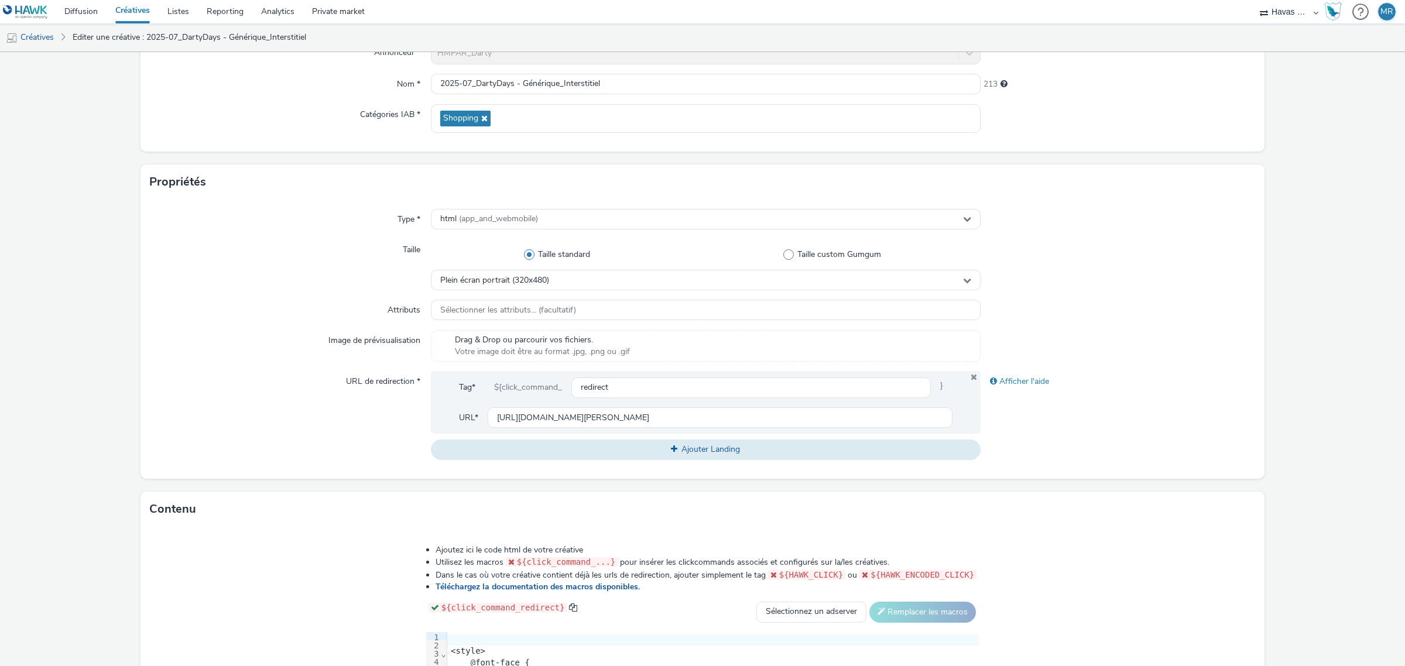
scroll to position [146, 0]
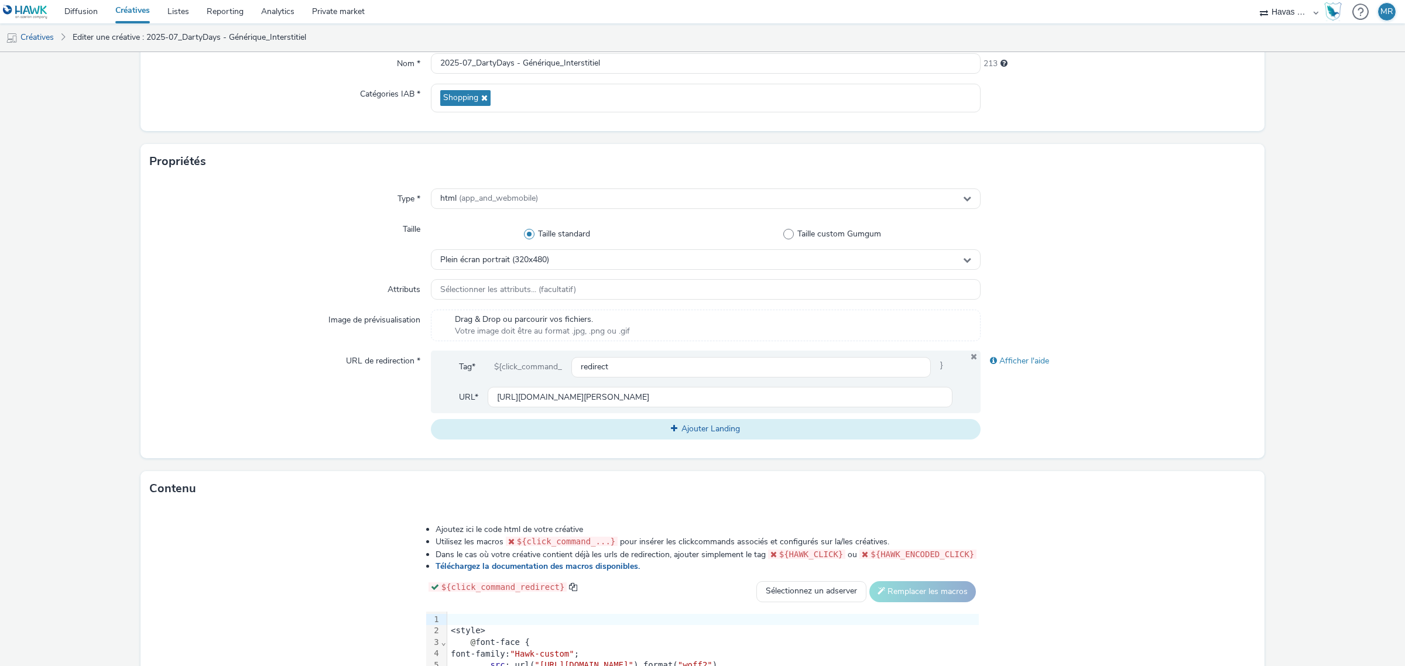
click at [681, 431] on span "Ajouter Landing" at bounding box center [710, 428] width 59 height 11
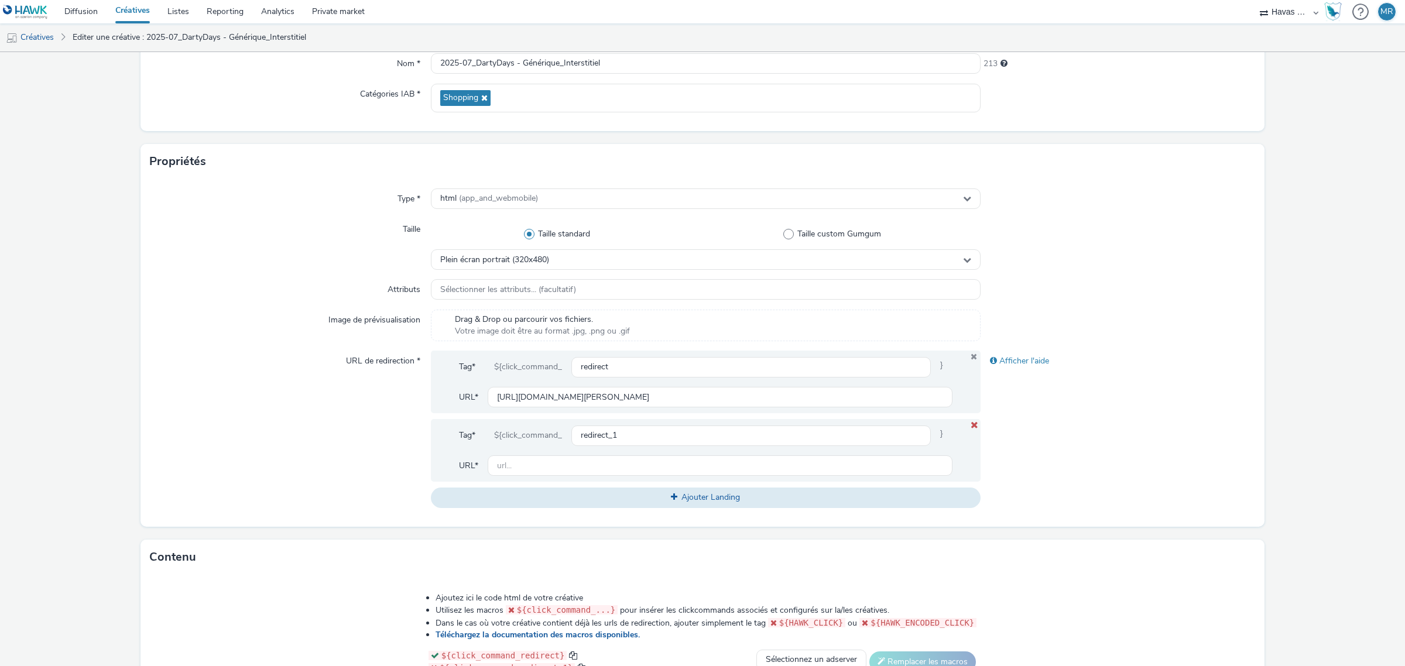
click at [969, 428] on icon at bounding box center [973, 425] width 9 height 8
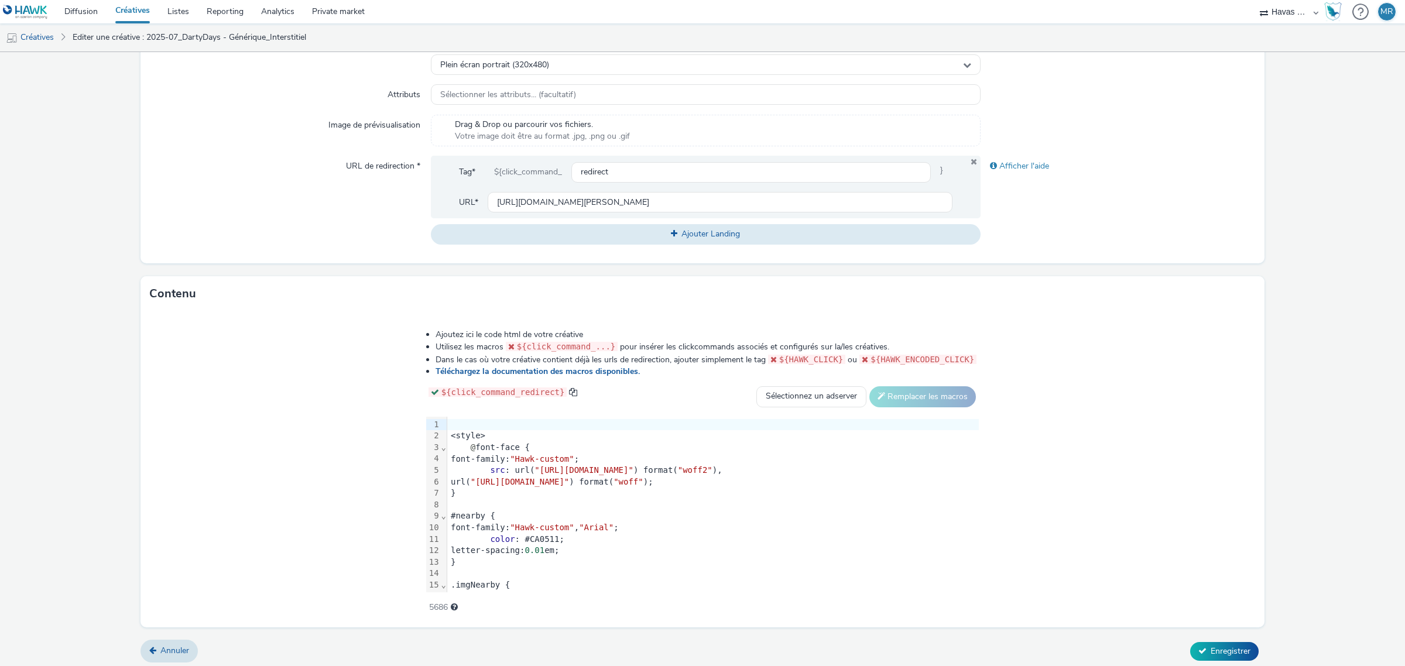
scroll to position [345, 0]
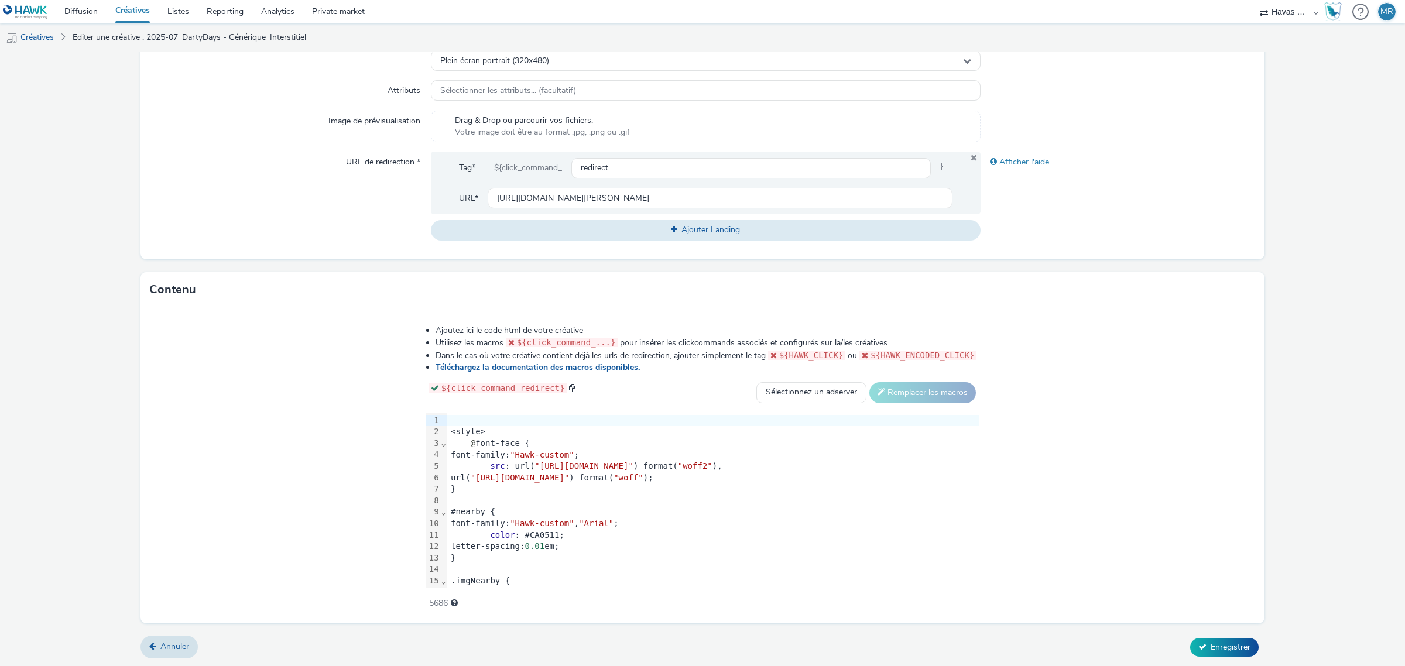
click at [557, 168] on div "${click_command_" at bounding box center [528, 167] width 87 height 21
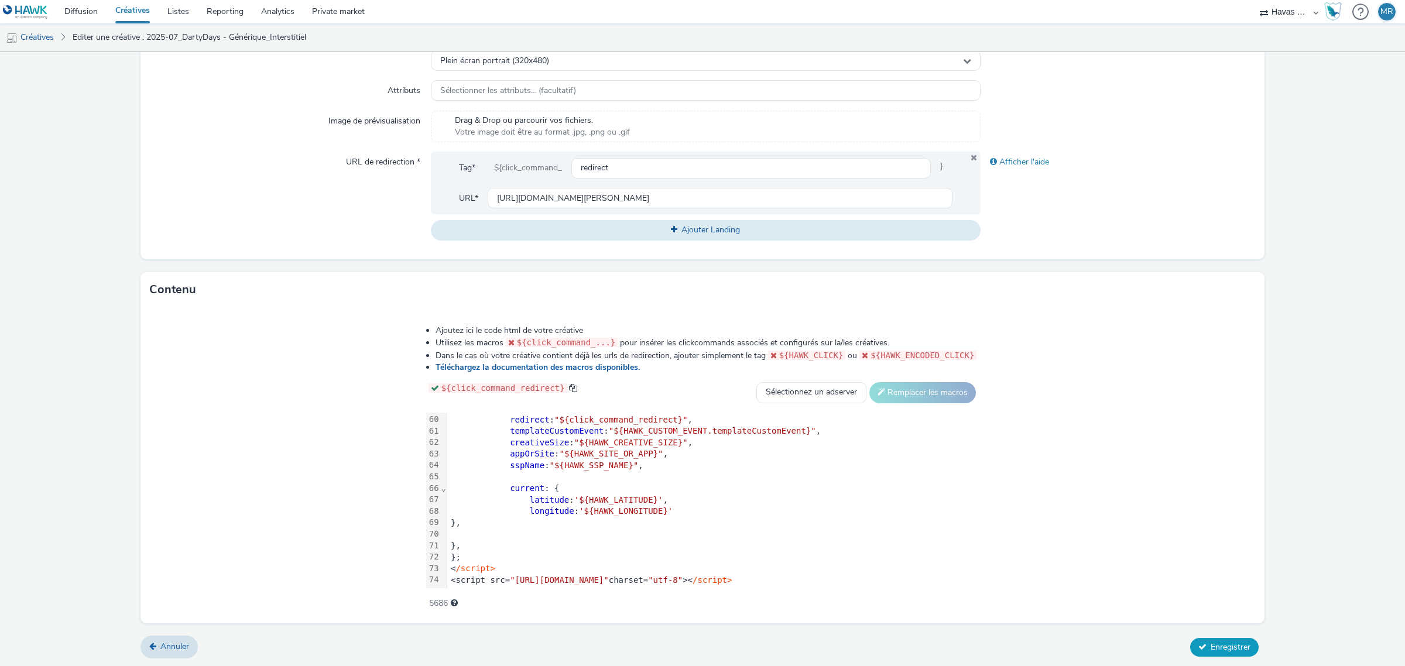
click at [1210, 642] on span "Enregistrer" at bounding box center [1230, 646] width 40 height 11
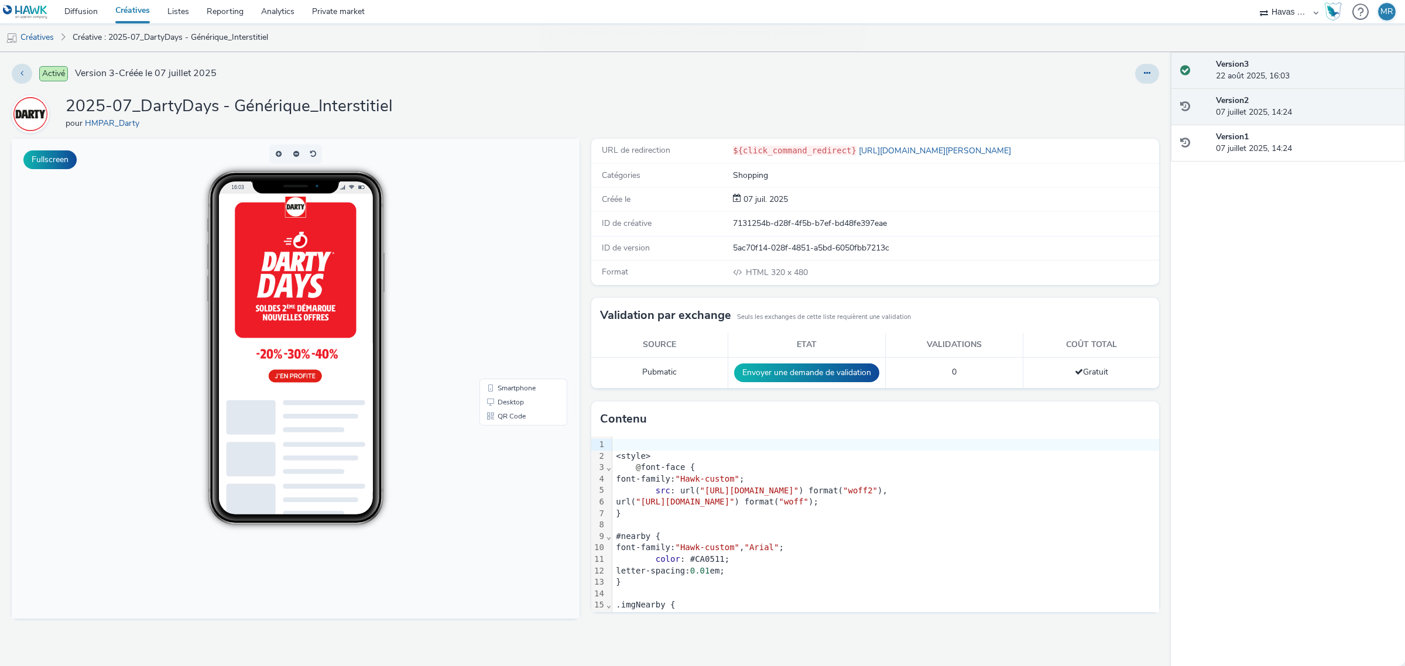
click at [1221, 94] on div "Version 2 07 juillet 2025, 14:24" at bounding box center [1288, 106] width 234 height 37
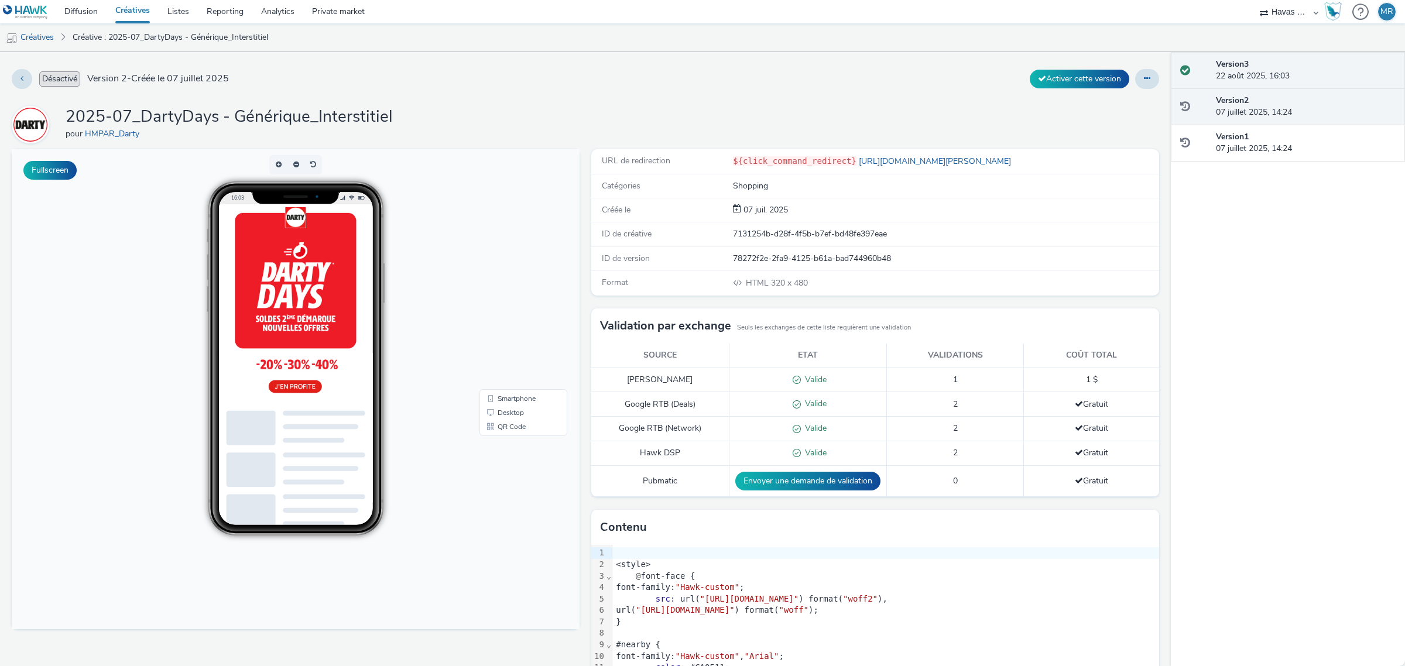
click at [1231, 76] on div "Version 3 22 août 2025, 16:03" at bounding box center [1306, 71] width 180 height 24
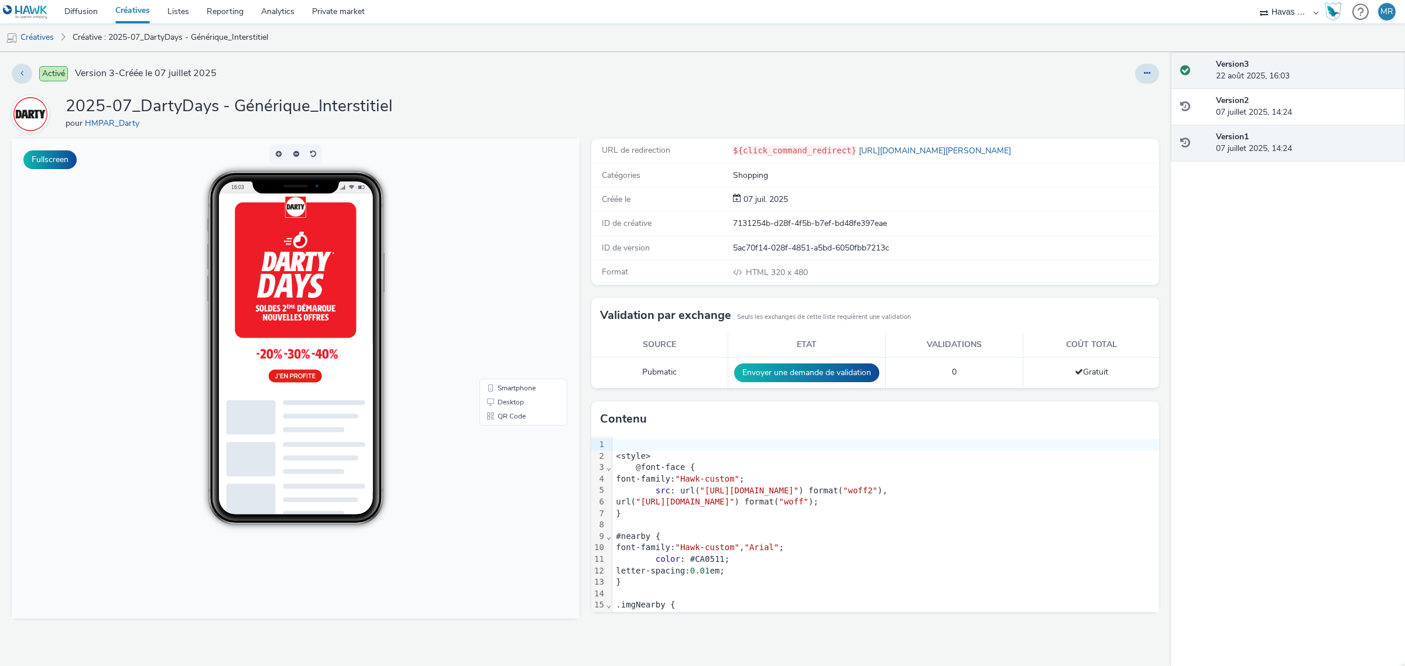
click at [1236, 127] on div "Version 1 07 juillet 2025, 14:24" at bounding box center [1288, 143] width 234 height 37
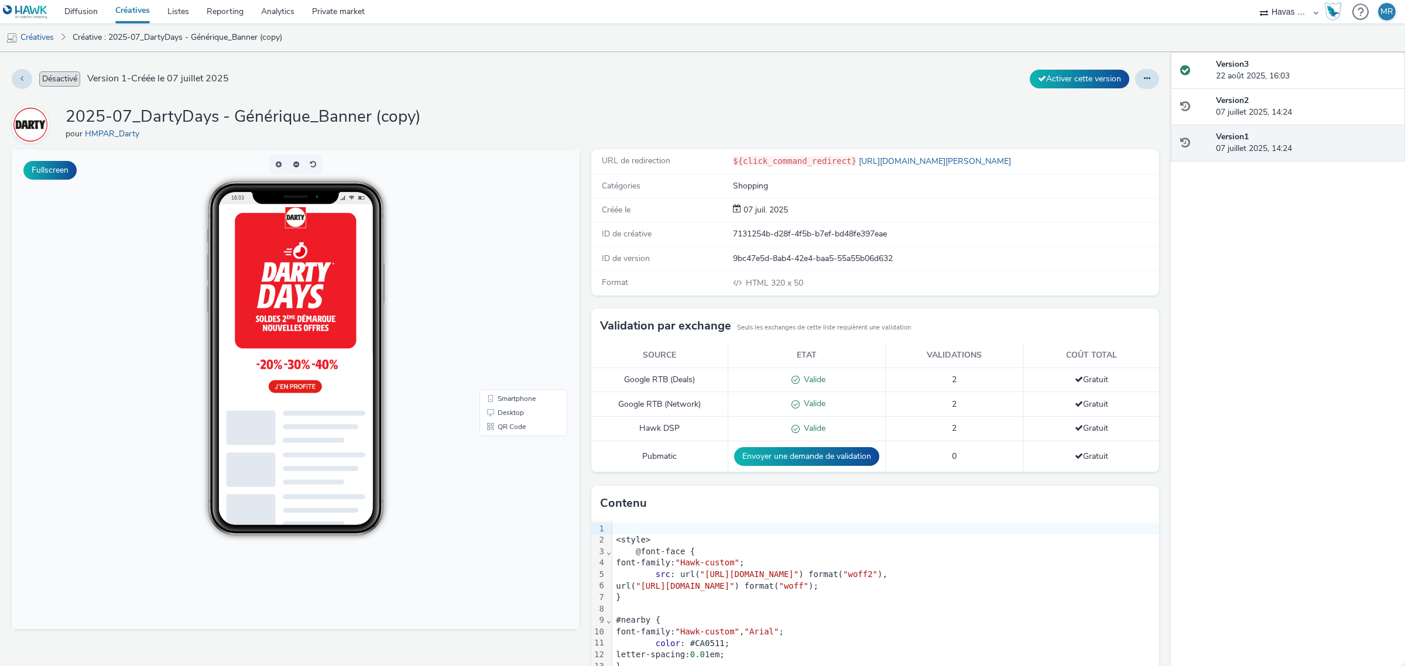
click at [1236, 150] on div "Version 1 07 juillet 2025, 14:24" at bounding box center [1306, 143] width 180 height 24
click at [1248, 83] on div "Version 3 22 août 2025, 16:03" at bounding box center [1288, 70] width 234 height 37
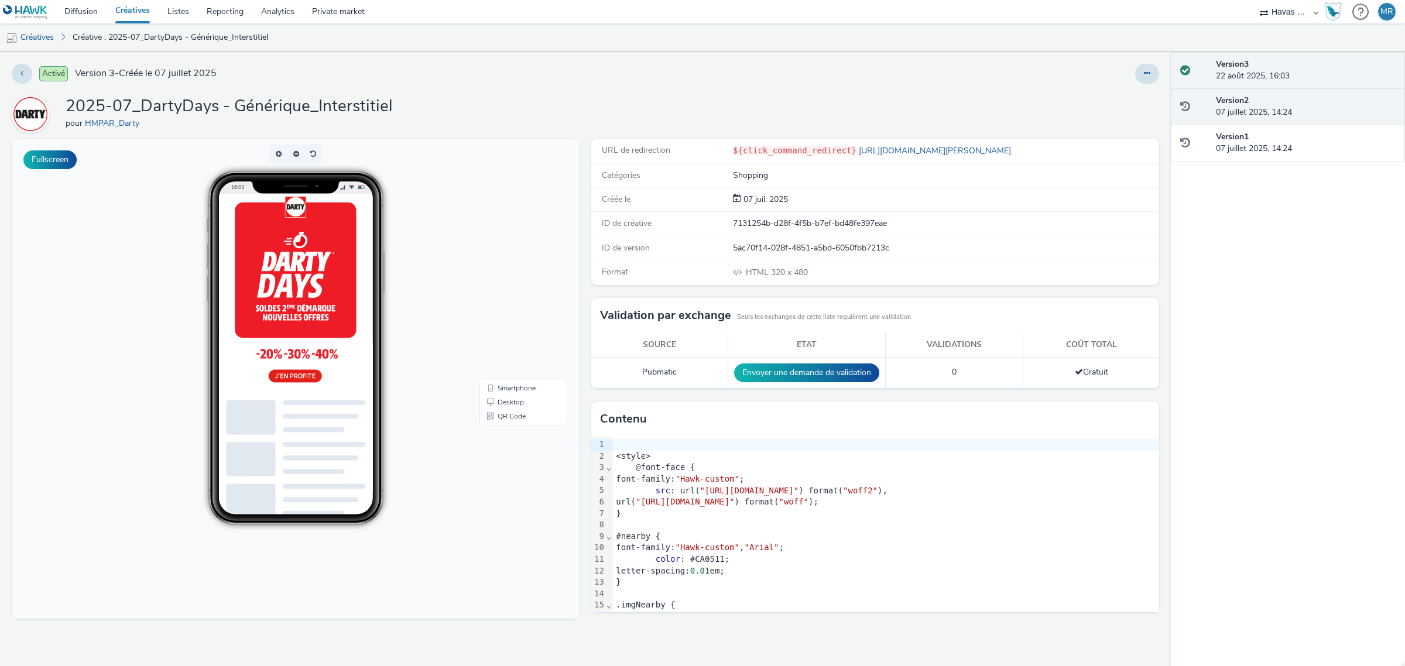
click at [1260, 118] on div "Version 2 07 juillet 2025, 14:24" at bounding box center [1306, 107] width 180 height 24
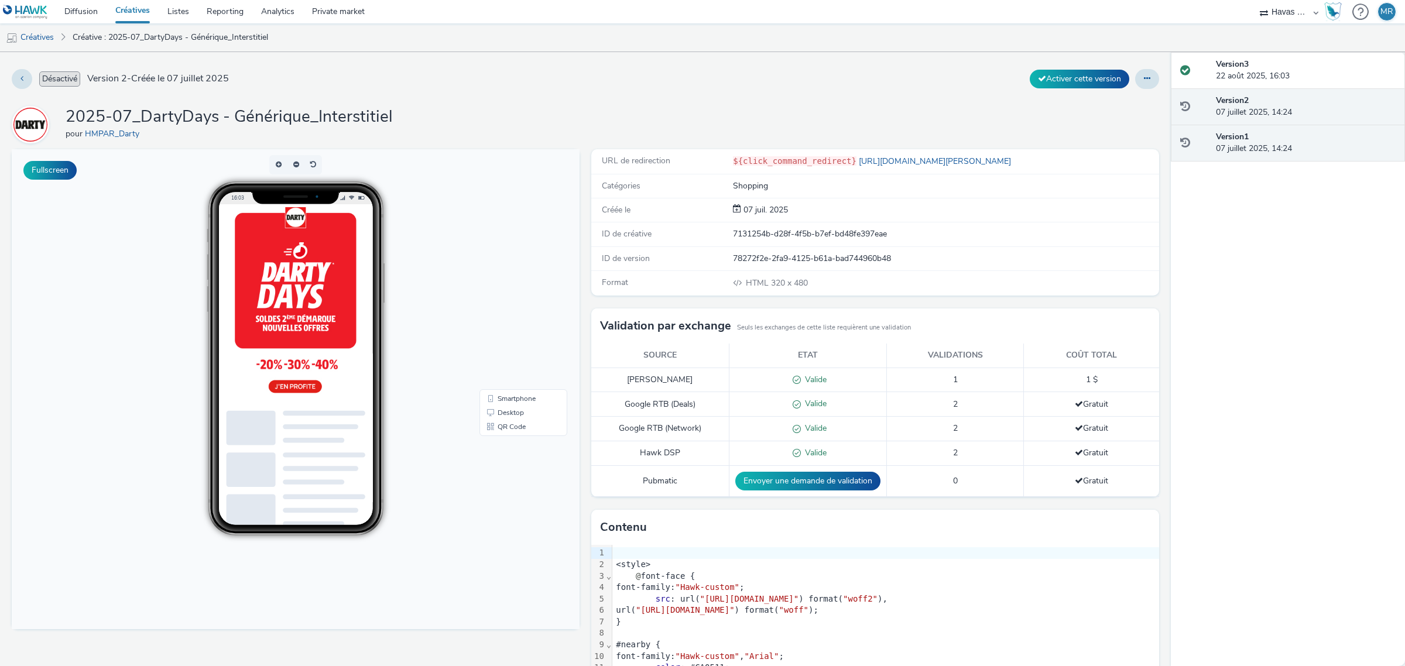
click at [1263, 161] on div "Version 1 07 juillet 2025, 14:24" at bounding box center [1288, 143] width 234 height 37
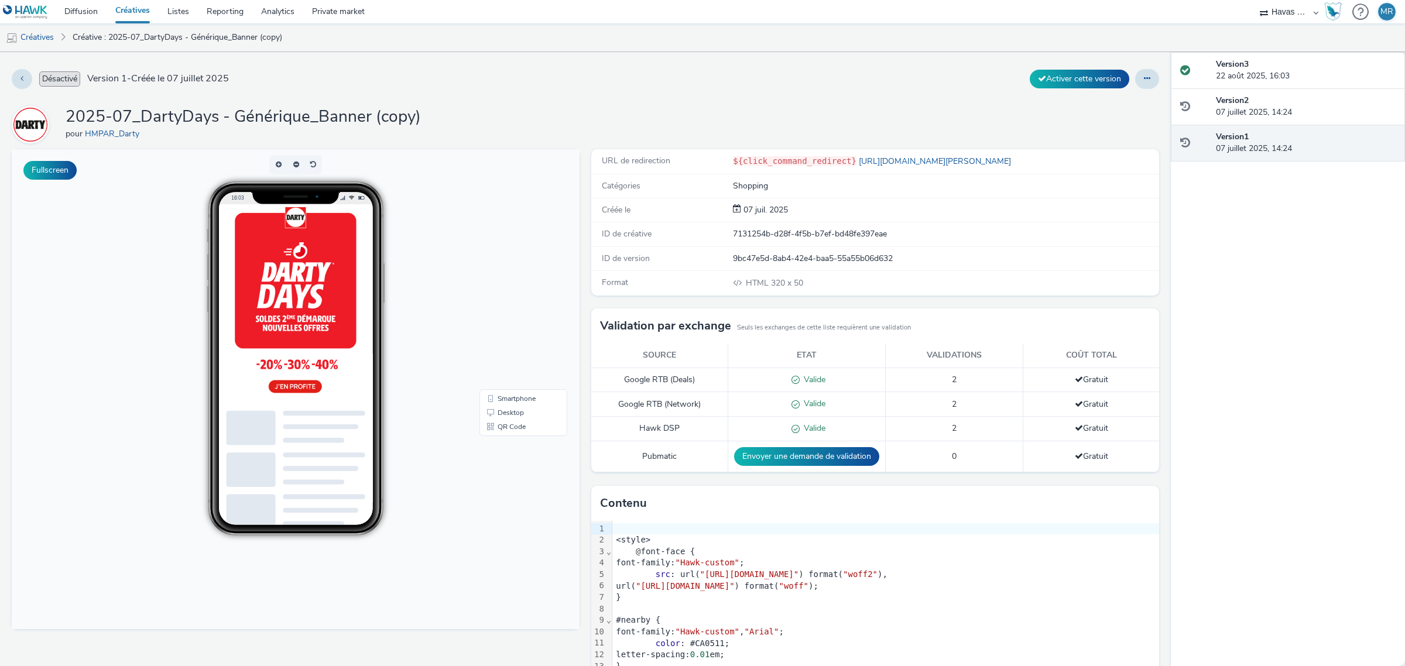
click at [1269, 50] on ul "Créatives Créative : 2025-07_DartyDays - Générique_Banner (copy)" at bounding box center [702, 37] width 1405 height 28
click at [1269, 54] on div "Version 3 22 août 2025, 16:03" at bounding box center [1288, 70] width 234 height 37
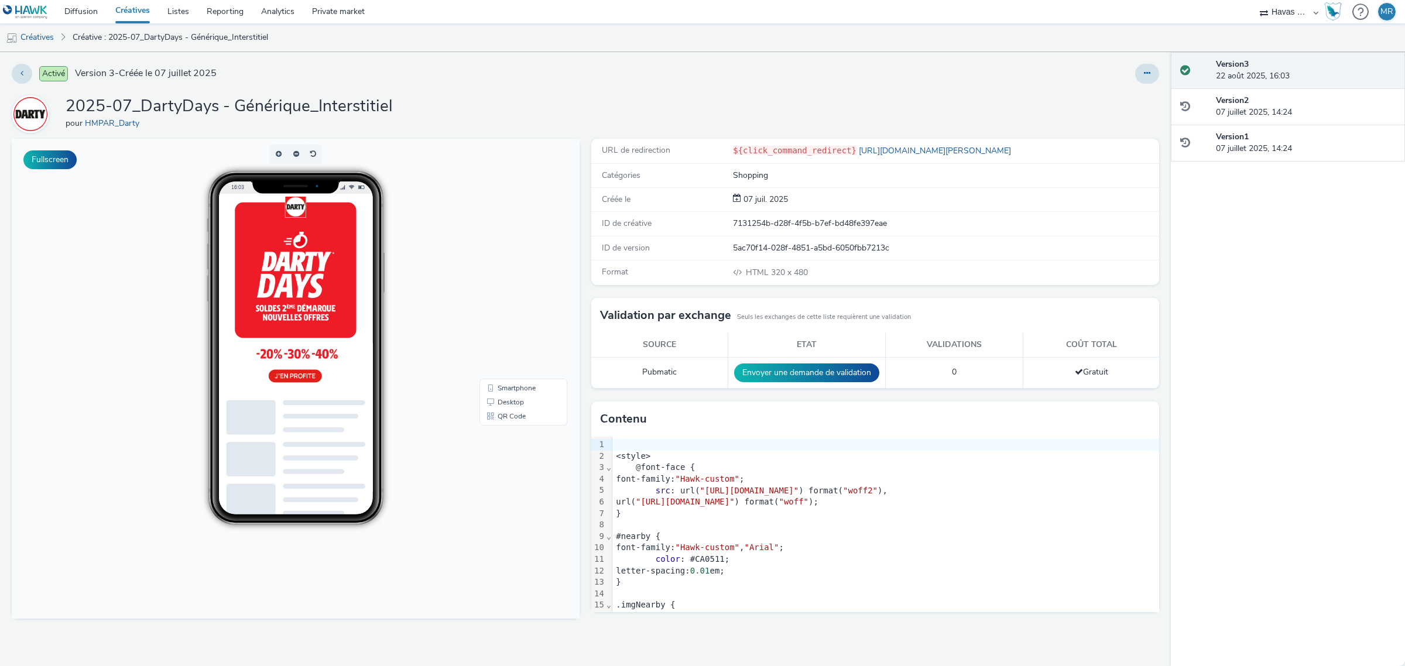
click at [136, 12] on link "Créatives" at bounding box center [133, 11] width 52 height 23
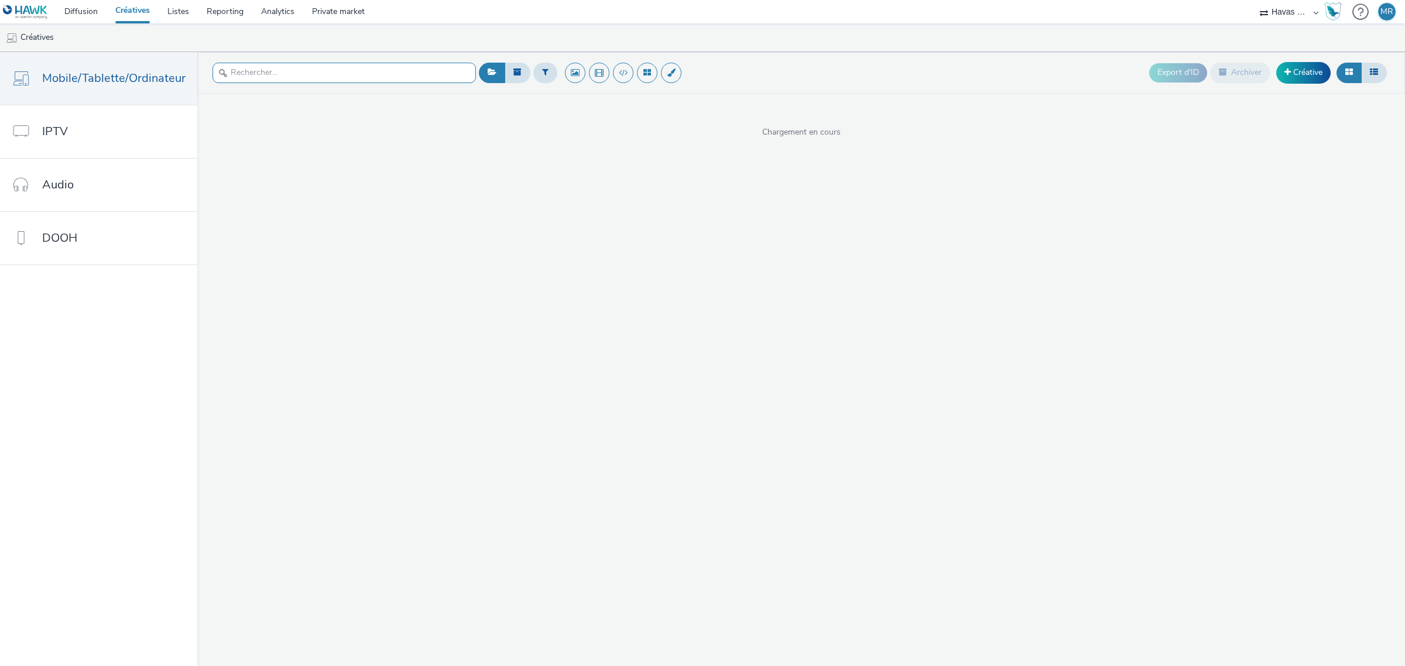
click at [252, 71] on input "text" at bounding box center [343, 73] width 263 height 20
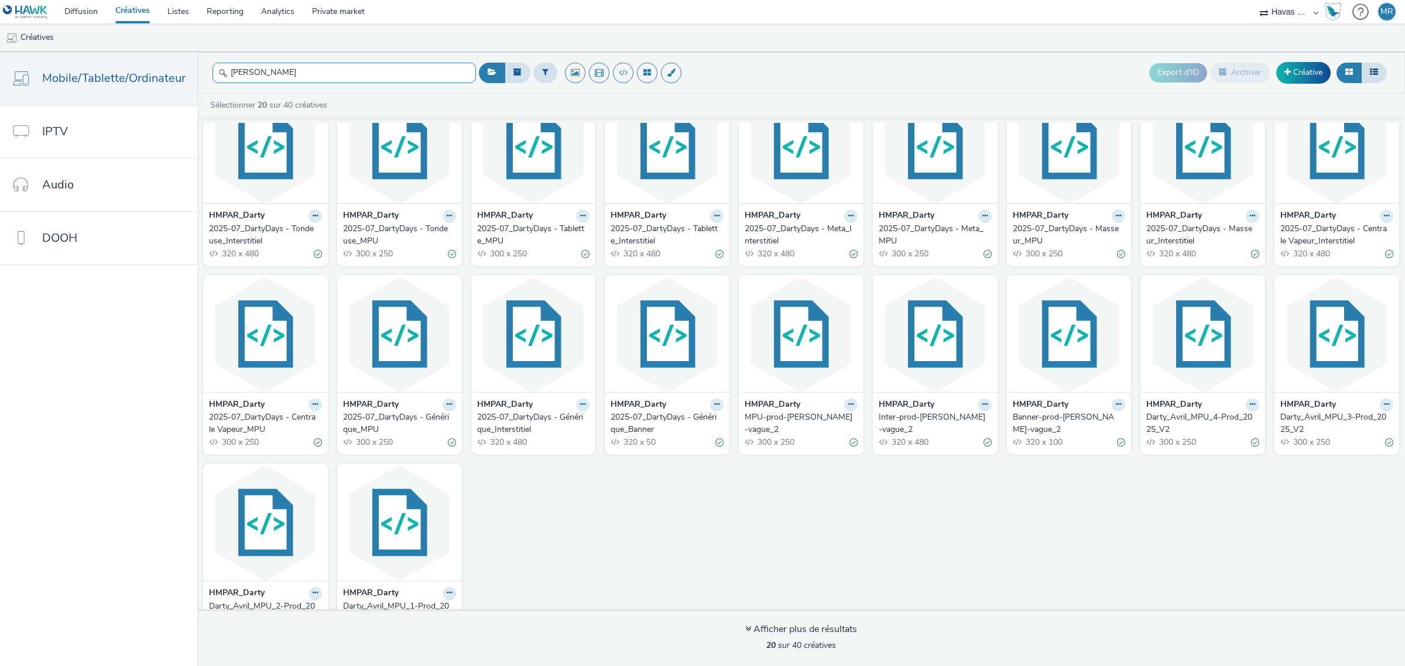
scroll to position [83, 0]
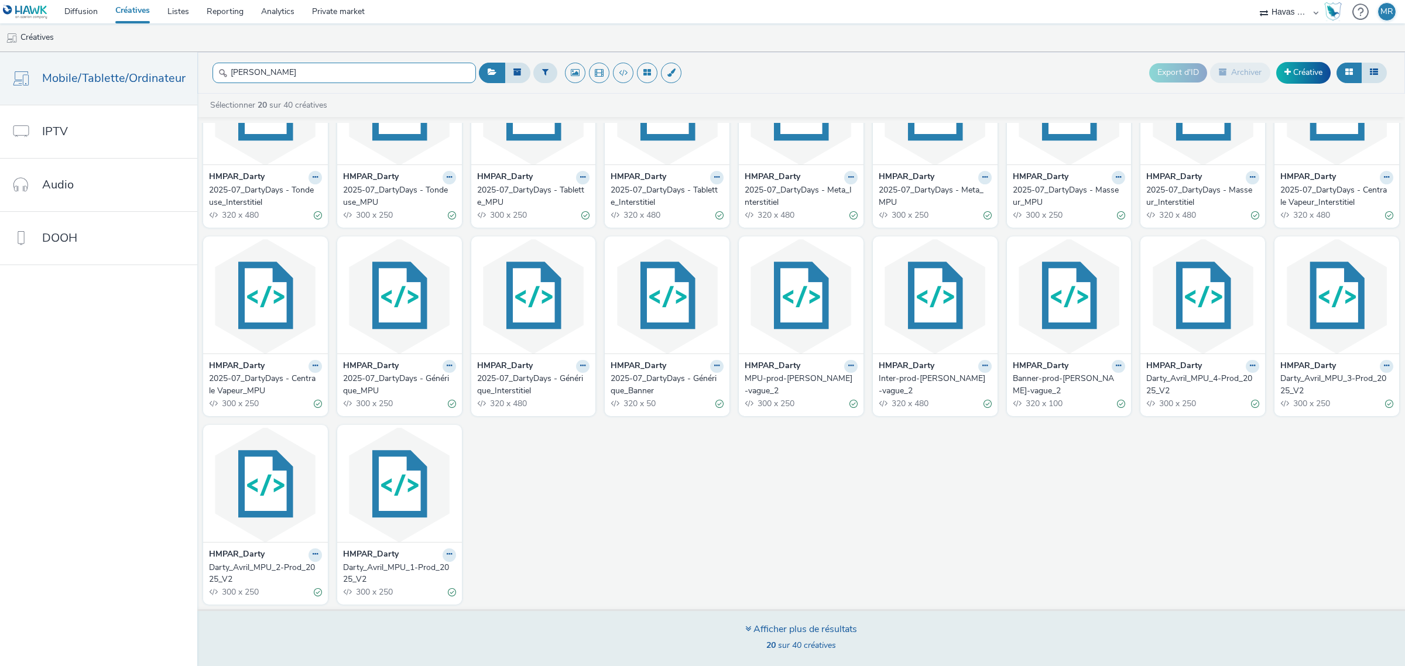
type input "[PERSON_NAME]"
click at [817, 624] on div "Afficher plus de résultats" at bounding box center [801, 629] width 112 height 13
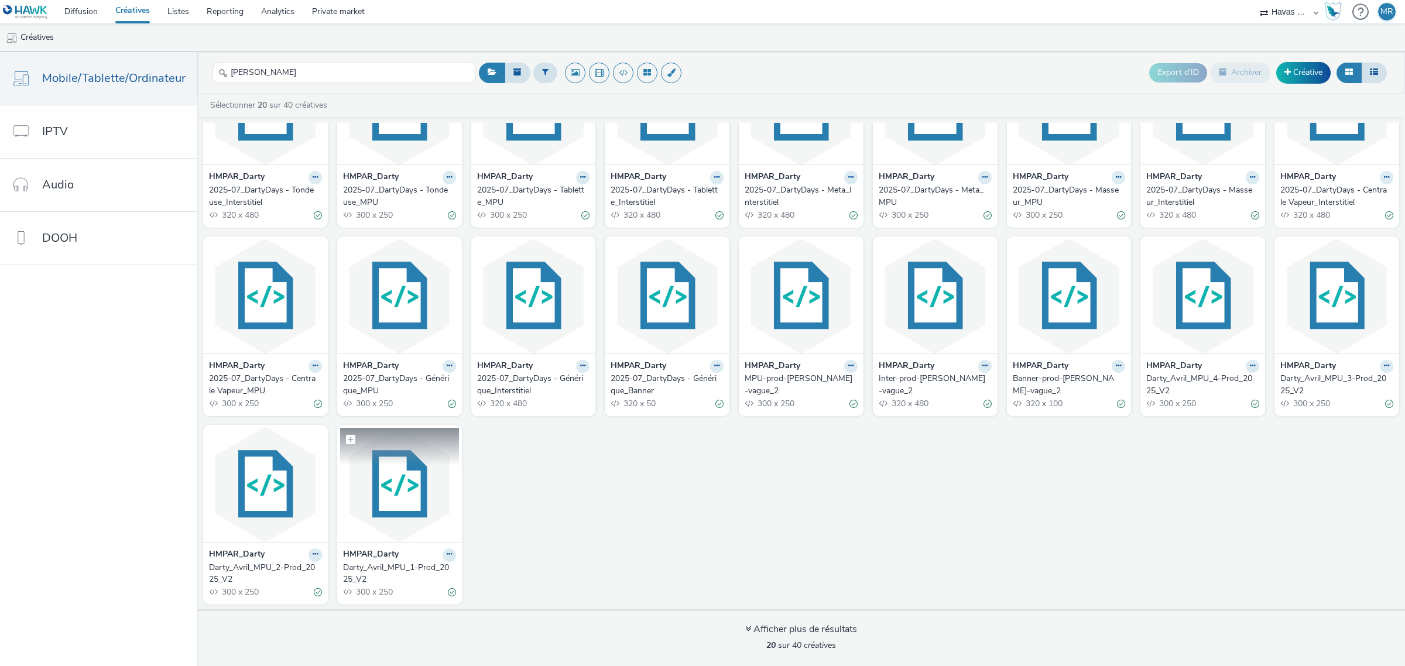
click at [409, 486] on img at bounding box center [399, 485] width 119 height 114
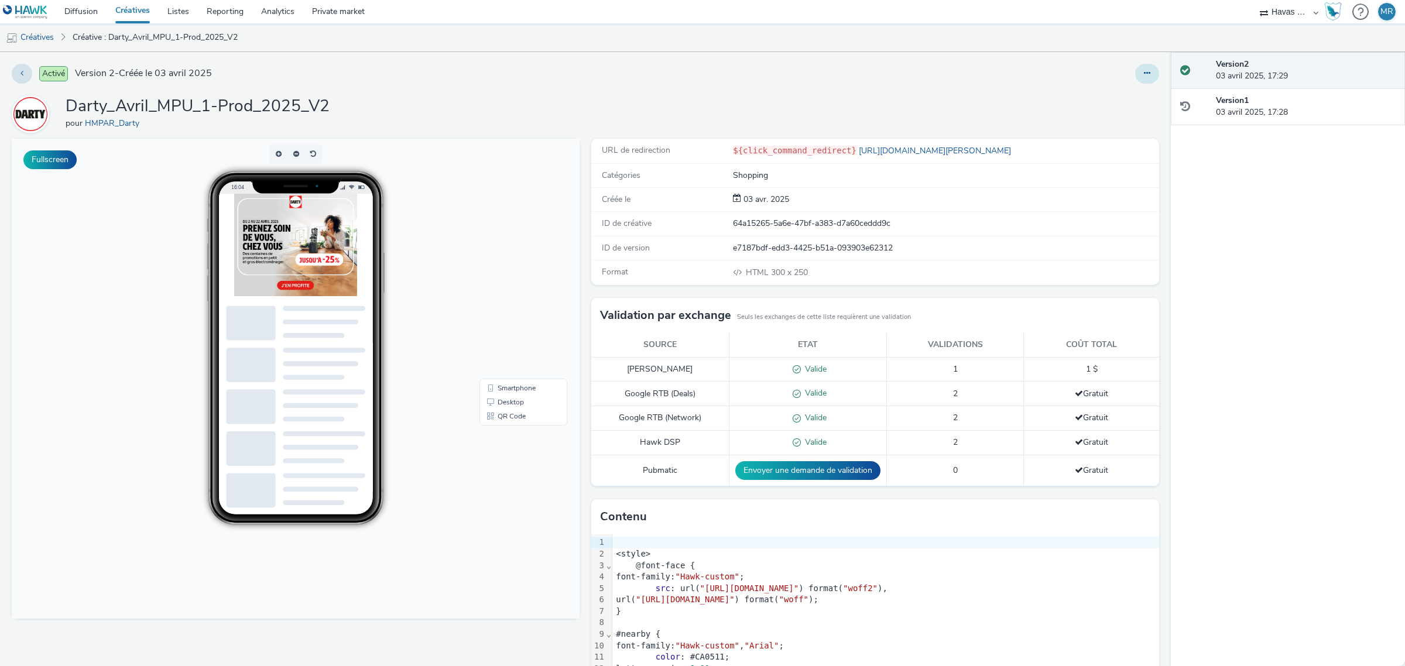
click at [1141, 75] on button at bounding box center [1147, 74] width 24 height 20
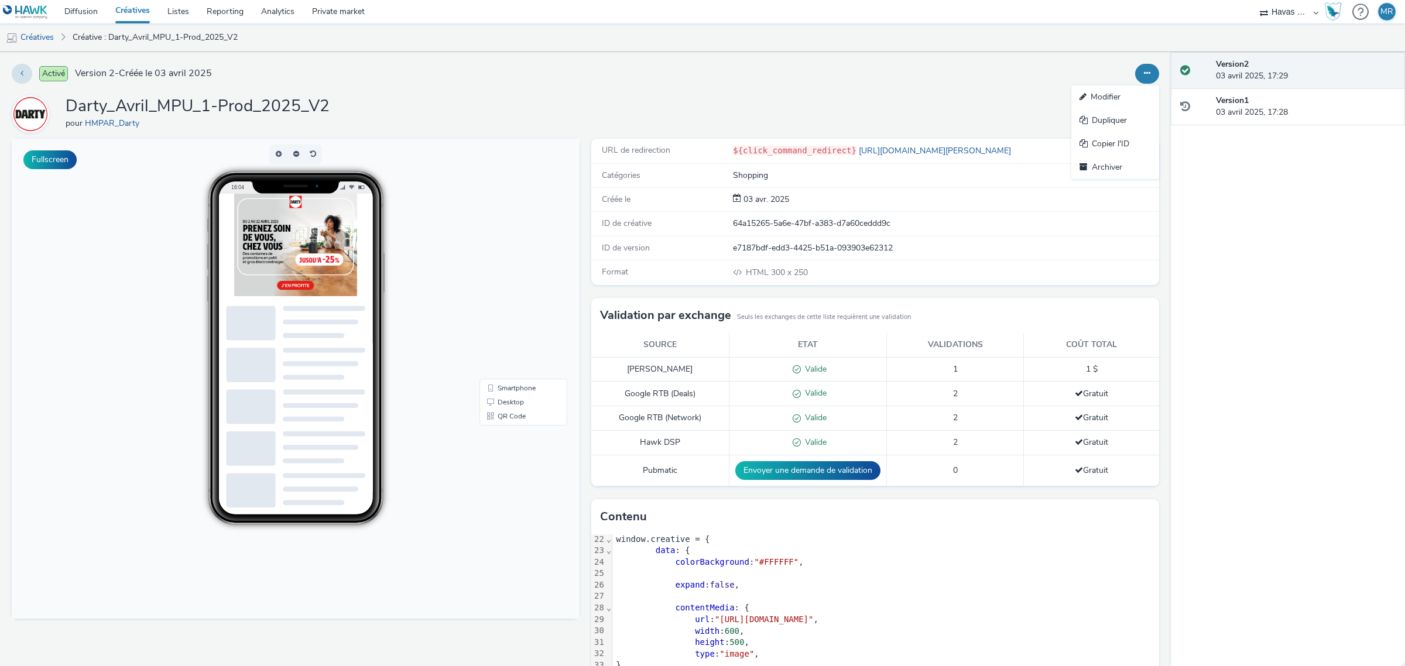
scroll to position [238, 0]
click at [139, 32] on link "Créative : Darty_Avril_MPU_1-Prod_2025_V2" at bounding box center [155, 37] width 177 height 28
click at [19, 37] on link "Créatives" at bounding box center [30, 37] width 60 height 28
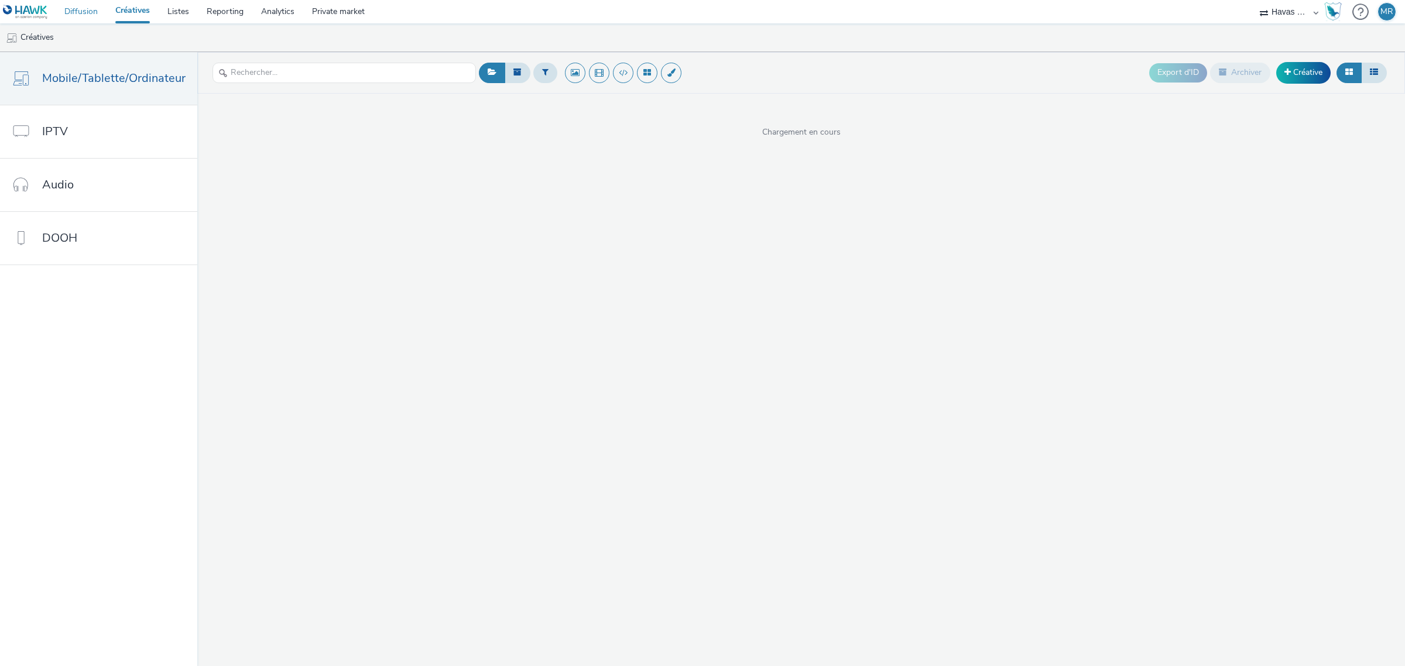
click at [73, 5] on link "Diffusion" at bounding box center [81, 11] width 51 height 23
